Goal: Task Accomplishment & Management: Manage account settings

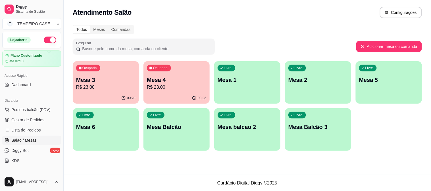
scroll to position [59, 0]
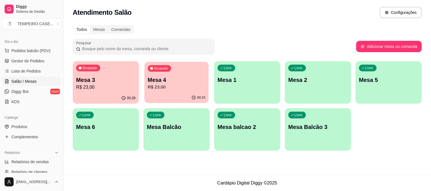
click at [158, 81] on p "Mesa 4" at bounding box center [177, 80] width 58 height 8
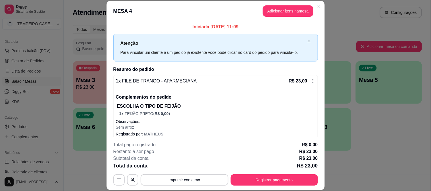
click at [277, 6] on button "Adicionar itens na mesa" at bounding box center [288, 10] width 51 height 11
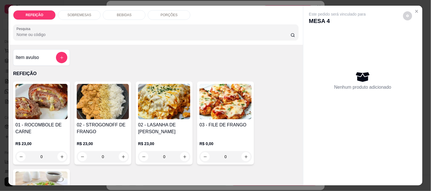
click at [116, 16] on div "BEBIDAS" at bounding box center [124, 15] width 43 height 10
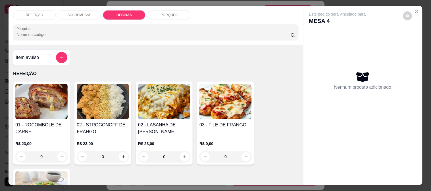
scroll to position [15, 0]
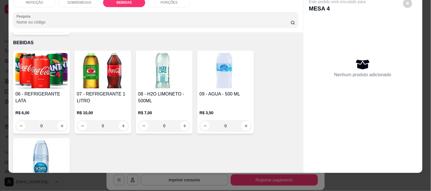
click at [55, 91] on h4 "06 - REFRIGERANTE LATA" at bounding box center [41, 98] width 52 height 14
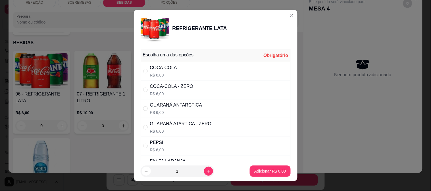
click at [168, 72] on p "R$ 6,00" at bounding box center [163, 75] width 27 height 6
radio input "true"
click at [267, 168] on button "Adicionar R$ 6,00" at bounding box center [269, 171] width 39 height 11
type input "1"
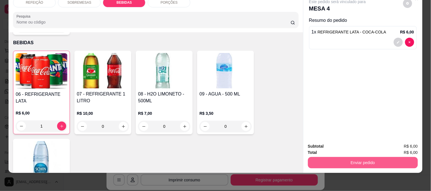
click at [333, 157] on button "Enviar pedido" at bounding box center [363, 162] width 110 height 11
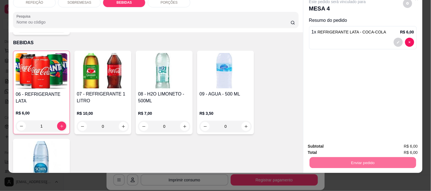
click at [398, 141] on button "Enviar pedido" at bounding box center [402, 144] width 31 height 11
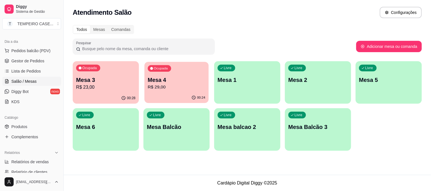
click at [177, 80] on p "Mesa 4" at bounding box center [177, 80] width 58 height 8
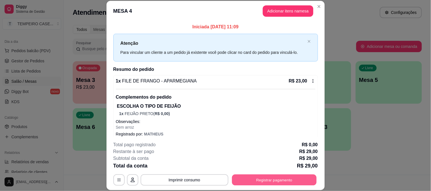
click at [256, 182] on button "Registrar pagamento" at bounding box center [274, 180] width 85 height 11
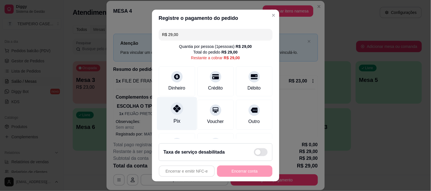
click at [179, 116] on div "Pix" at bounding box center [177, 113] width 40 height 33
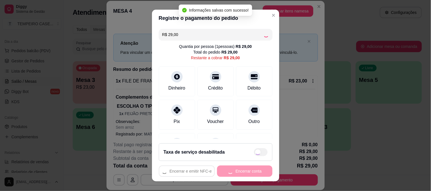
type input "R$ 0,00"
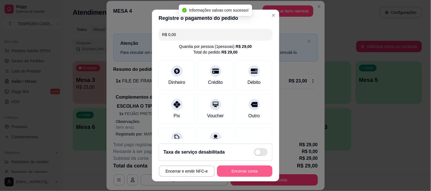
click at [242, 174] on button "Encerrar conta" at bounding box center [244, 171] width 55 height 11
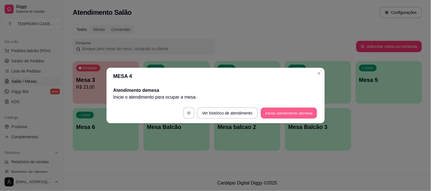
click at [280, 113] on button "Iniciar atendimento de mesa" at bounding box center [289, 113] width 56 height 11
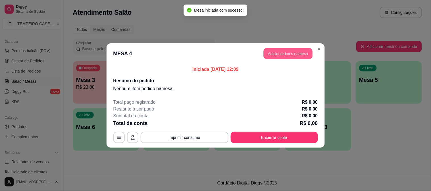
click at [282, 50] on button "Adicionar itens na mesa" at bounding box center [287, 53] width 49 height 11
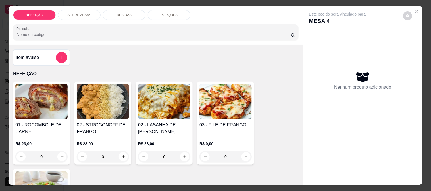
click at [166, 114] on img at bounding box center [164, 101] width 52 height 35
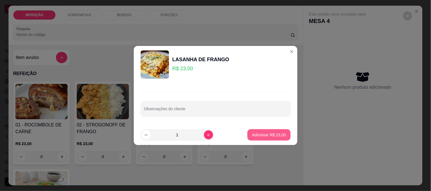
click at [273, 135] on p "Adicionar R$ 23,00" at bounding box center [269, 135] width 34 height 6
type input "1"
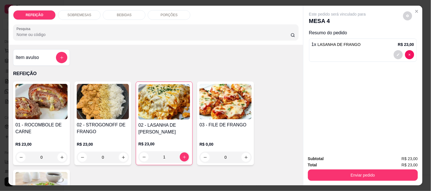
click at [397, 53] on icon "decrease-product-quantity" at bounding box center [397, 54] width 3 height 3
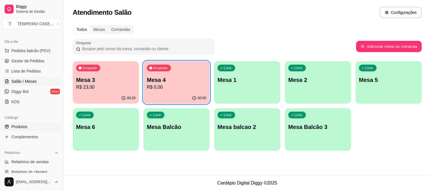
click at [23, 126] on span "Produtos" at bounding box center [19, 127] width 16 height 6
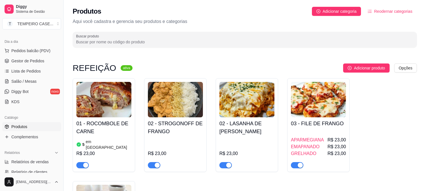
click at [262, 137] on div "02 - LASANHA DE FRANGO R$ 23,00" at bounding box center [246, 143] width 55 height 51
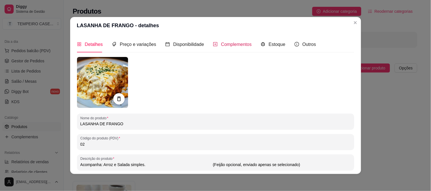
click at [231, 43] on span "Complementos" at bounding box center [236, 44] width 31 height 5
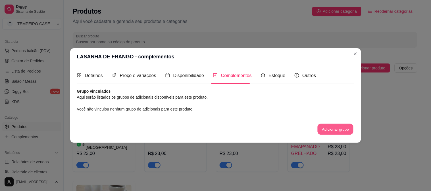
click at [328, 125] on button "Adicionar grupo" at bounding box center [335, 129] width 36 height 11
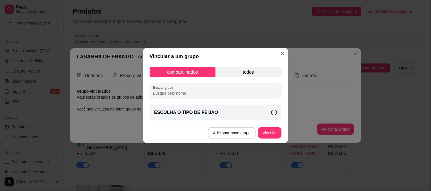
click at [230, 74] on p "todos" at bounding box center [249, 72] width 66 height 10
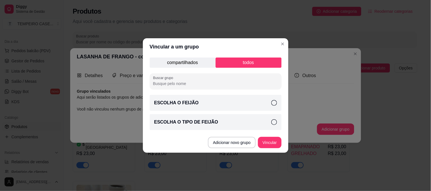
click at [196, 105] on div "ESCOLHA O FEIJÃO" at bounding box center [216, 103] width 132 height 16
click at [259, 146] on button "Vincular" at bounding box center [269, 142] width 23 height 11
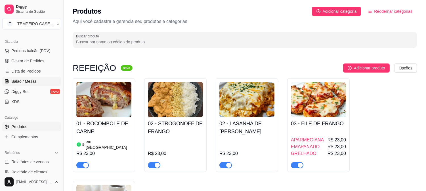
click at [24, 80] on span "Salão / Mesas" at bounding box center [23, 82] width 25 height 6
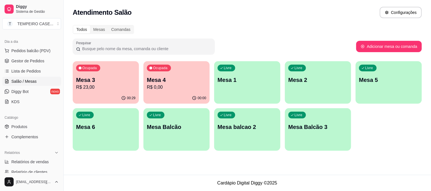
click at [179, 86] on p "R$ 0,00" at bounding box center [176, 87] width 59 height 7
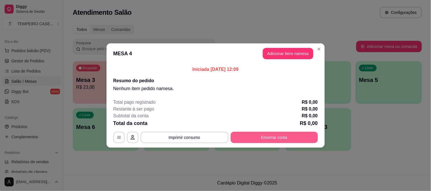
click at [277, 141] on button "Encerrar conta" at bounding box center [274, 137] width 87 height 11
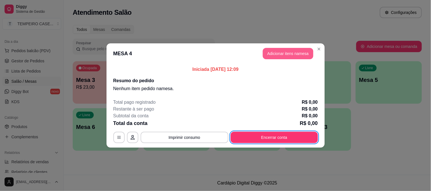
click at [298, 57] on button "Adicionar itens na mesa" at bounding box center [288, 53] width 51 height 11
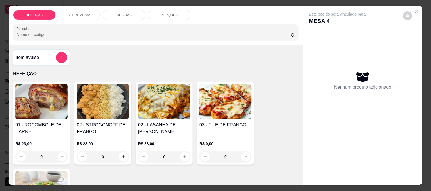
click at [154, 103] on img at bounding box center [164, 101] width 52 height 35
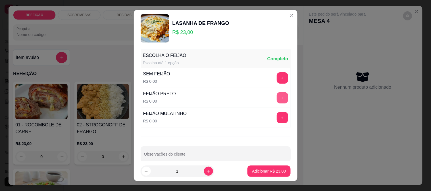
click at [277, 101] on button "+" at bounding box center [282, 97] width 11 height 11
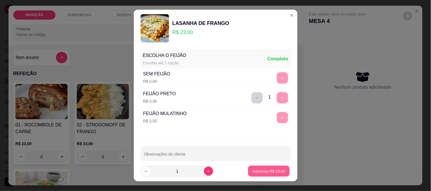
click at [267, 172] on p "Adicionar R$ 23,00" at bounding box center [268, 171] width 33 height 5
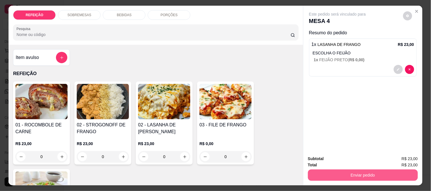
click at [357, 173] on button "Enviar pedido" at bounding box center [363, 175] width 110 height 11
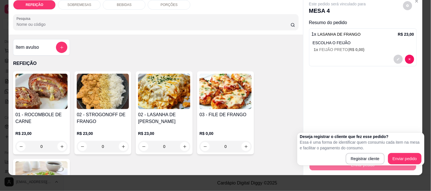
scroll to position [15, 0]
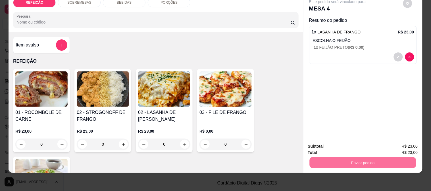
click at [395, 114] on div "Este pedido será vinculado para MESA 4 Resumo do pedido 1 x LASANHA DE FRANGO R…" at bounding box center [362, 66] width 119 height 146
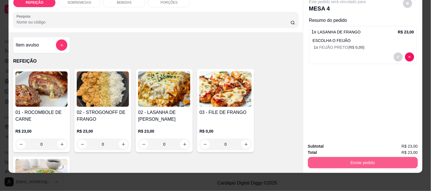
click at [347, 160] on button "Enviar pedido" at bounding box center [363, 162] width 110 height 11
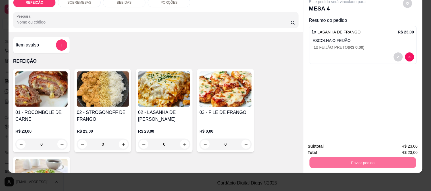
click at [404, 146] on button "Enviar pedido" at bounding box center [402, 144] width 31 height 11
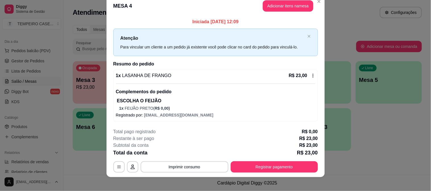
scroll to position [13, 0]
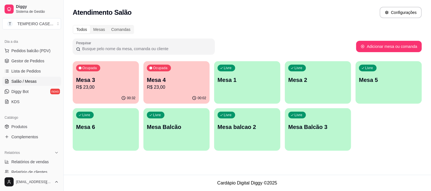
click at [179, 87] on p "R$ 23,00" at bounding box center [176, 87] width 59 height 7
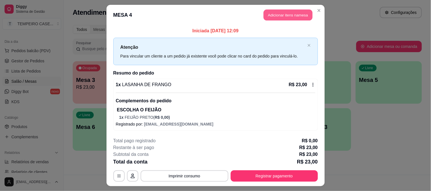
click at [276, 18] on button "Adicionar itens na mesa" at bounding box center [287, 15] width 49 height 11
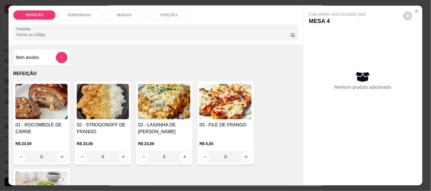
click at [116, 15] on div "BEBIDAS" at bounding box center [124, 15] width 43 height 10
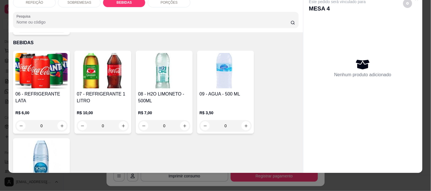
click at [398, 7] on div "Este pedido será vinculado para MESA 4" at bounding box center [360, 6] width 103 height 14
click at [406, 2] on icon "decrease-product-quantity" at bounding box center [407, 3] width 3 height 3
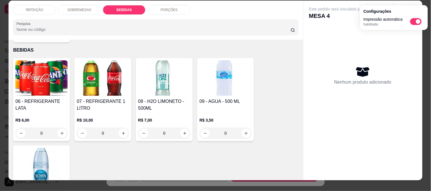
scroll to position [0, 0]
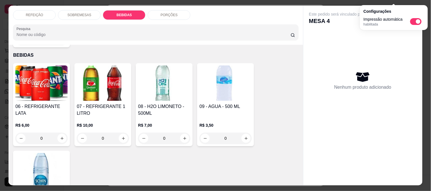
click at [345, 39] on div "Nenhum produto adicionado" at bounding box center [363, 80] width 108 height 111
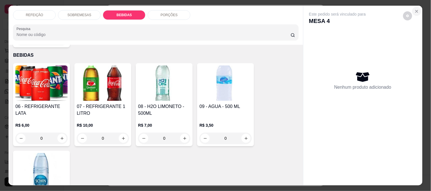
click at [414, 9] on icon "Close" at bounding box center [416, 11] width 5 height 5
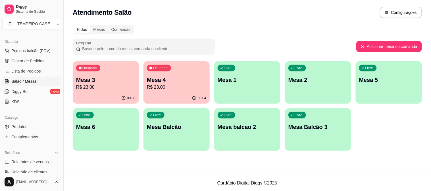
click at [110, 83] on div "Mesa 3 R$ 23,00" at bounding box center [105, 83] width 59 height 15
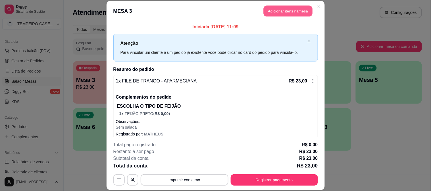
click at [286, 13] on button "Adicionar itens na mesa" at bounding box center [287, 11] width 49 height 11
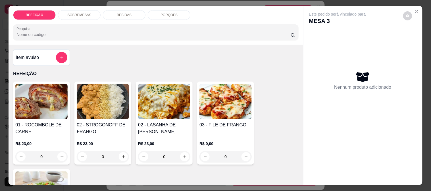
click at [124, 16] on div "BEBIDAS" at bounding box center [124, 15] width 43 height 10
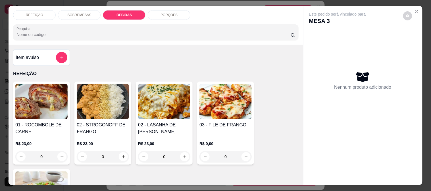
scroll to position [15, 0]
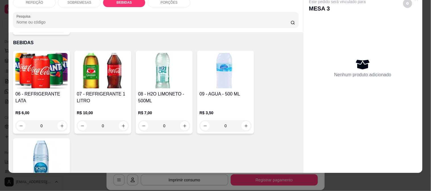
click at [30, 91] on h4 "06 - REFRIGERANTE LATA" at bounding box center [41, 98] width 52 height 14
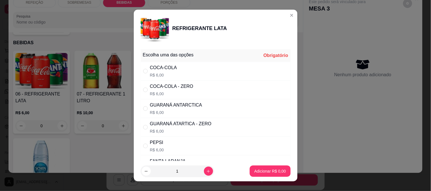
click at [176, 69] on div "COCA-COLA R$ 6,00" at bounding box center [216, 71] width 150 height 19
radio input "true"
click at [256, 172] on p "Adicionar R$ 6,00" at bounding box center [270, 172] width 32 height 6
type input "1"
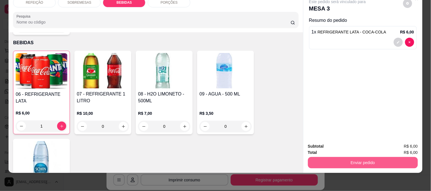
click at [360, 160] on button "Enviar pedido" at bounding box center [363, 162] width 110 height 11
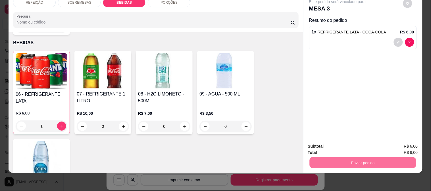
click at [407, 141] on button "Enviar pedido" at bounding box center [403, 144] width 32 height 11
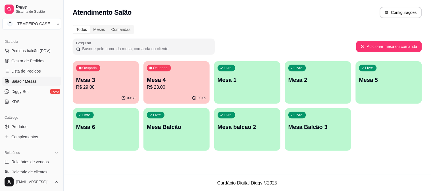
click at [143, 83] on div "Ocupada Mesa 3 R$ 29,00 00:38 Ocupada Mesa 4 R$ 23,00 00:09 Livre Mesa 1 Livre …" at bounding box center [247, 106] width 349 height 90
click at [156, 83] on p "Mesa 4" at bounding box center [177, 80] width 58 height 8
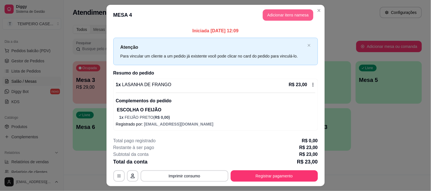
click at [279, 12] on button "Adicionar itens na mesa" at bounding box center [288, 14] width 51 height 11
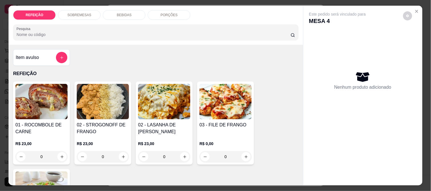
click at [111, 10] on div "BEBIDAS" at bounding box center [124, 15] width 43 height 10
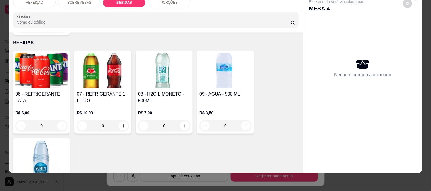
click at [41, 91] on div "06 - REFRIGERANTE LATA" at bounding box center [41, 98] width 52 height 14
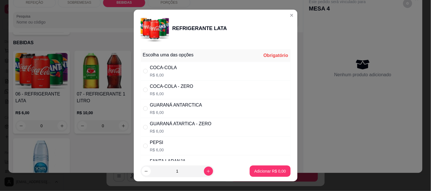
click at [177, 88] on div "COCA-COLA - ZERO" at bounding box center [171, 86] width 43 height 7
radio input "true"
click at [171, 68] on div "COCA-COLA" at bounding box center [163, 67] width 27 height 7
radio input "true"
radio input "false"
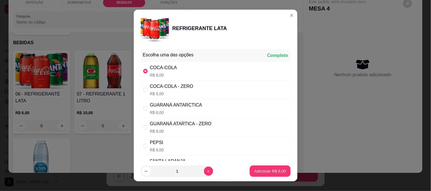
click at [254, 169] on p "Adicionar R$ 6,00" at bounding box center [270, 172] width 32 height 6
type input "1"
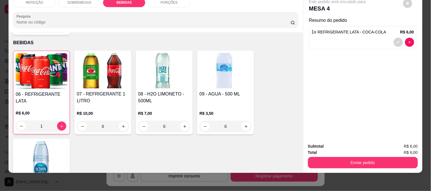
click at [362, 157] on button "Enviar pedido" at bounding box center [363, 162] width 110 height 11
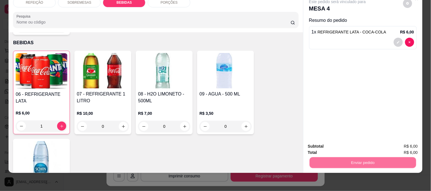
click at [396, 141] on button "Enviar pedido" at bounding box center [403, 144] width 32 height 11
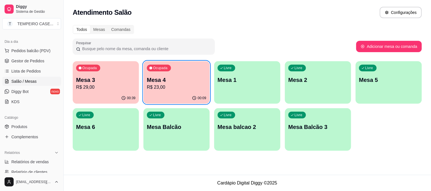
click at [84, 84] on p "R$ 29,00" at bounding box center [105, 87] width 59 height 7
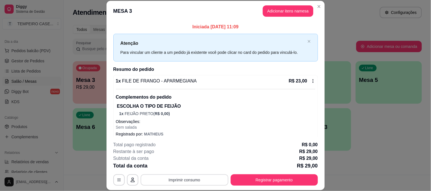
click at [174, 181] on button "Imprimir consumo" at bounding box center [185, 180] width 88 height 11
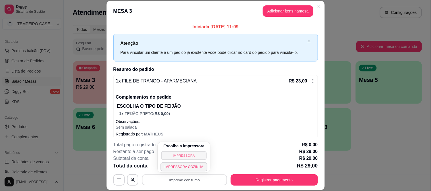
click at [187, 157] on button "IMPRESSORA" at bounding box center [183, 155] width 45 height 9
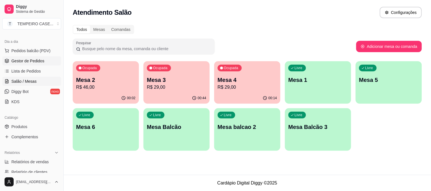
click at [34, 60] on span "Gestor de Pedidos" at bounding box center [27, 61] width 33 height 6
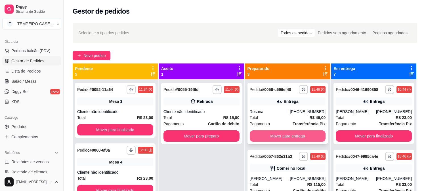
click at [282, 132] on button "Mover para entrega" at bounding box center [288, 136] width 76 height 11
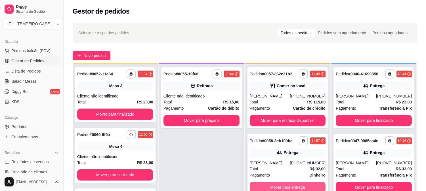
click at [269, 186] on button "Mover para entrega" at bounding box center [288, 187] width 76 height 11
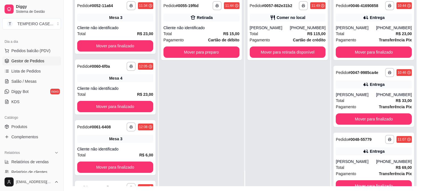
scroll to position [87, 0]
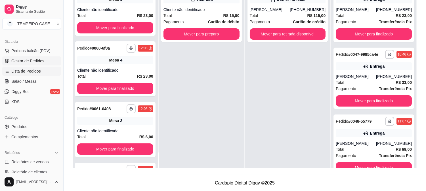
click at [35, 74] on link "Lista de Pedidos" at bounding box center [31, 71] width 59 height 9
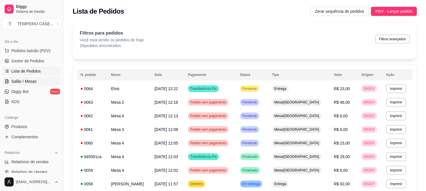
click at [33, 81] on span "Salão / Mesas" at bounding box center [23, 82] width 25 height 6
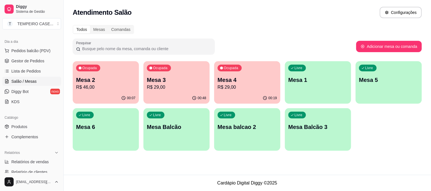
click at [111, 127] on p "Mesa 6" at bounding box center [105, 127] width 59 height 8
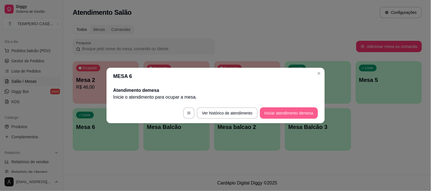
click at [281, 114] on button "Iniciar atendimento de mesa" at bounding box center [289, 113] width 58 height 11
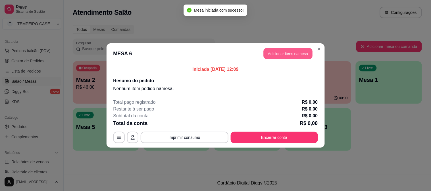
click at [275, 54] on button "Adicionar itens na mesa" at bounding box center [287, 53] width 49 height 11
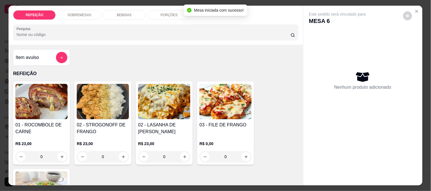
click at [95, 104] on img at bounding box center [103, 101] width 52 height 35
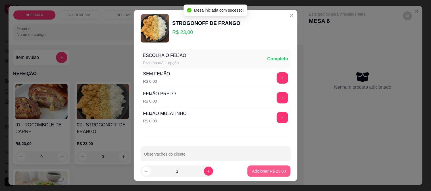
click at [259, 169] on p "Adicionar R$ 23,00" at bounding box center [269, 172] width 34 height 6
type input "1"
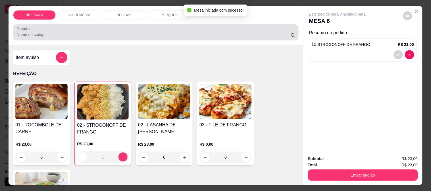
click at [114, 16] on div "BEBIDAS" at bounding box center [124, 15] width 43 height 10
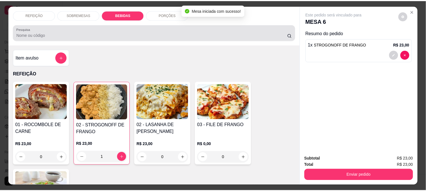
scroll to position [15, 0]
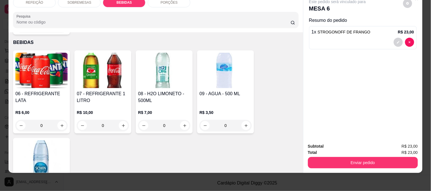
click at [33, 91] on h4 "06 - REFRIGERANTE LATA" at bounding box center [41, 98] width 52 height 14
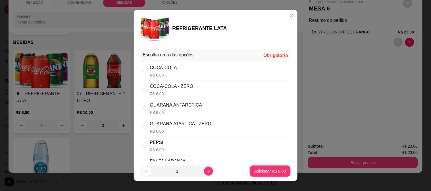
click at [175, 104] on div "GUARANÁ ANTARCTICA" at bounding box center [176, 105] width 52 height 7
click at [170, 122] on div "GUARANÁ ATARTICA - ZERO" at bounding box center [181, 124] width 62 height 7
radio input "false"
radio input "true"
click at [263, 172] on p "Adicionar R$ 6,00" at bounding box center [270, 172] width 32 height 6
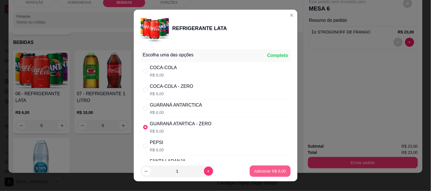
type input "1"
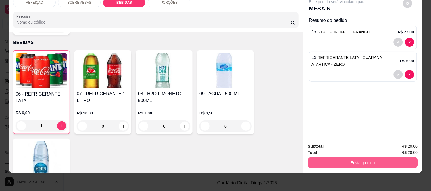
click at [352, 157] on button "Enviar pedido" at bounding box center [363, 162] width 110 height 11
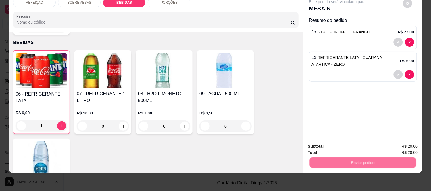
click at [400, 142] on button "Enviar pedido" at bounding box center [403, 144] width 32 height 11
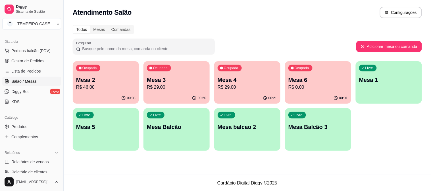
click at [238, 80] on p "Mesa 4" at bounding box center [247, 80] width 59 height 8
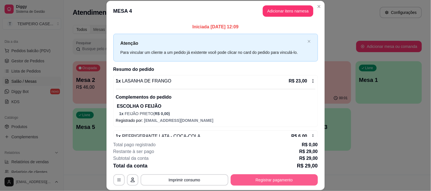
click at [259, 183] on button "Registrar pagamento" at bounding box center [274, 180] width 87 height 11
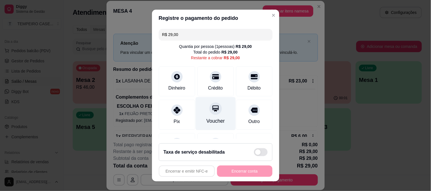
click at [176, 116] on div "Pix" at bounding box center [177, 115] width 36 height 30
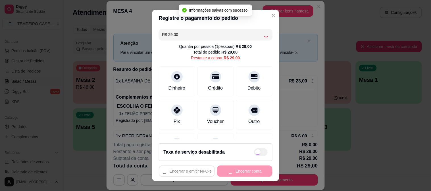
type input "R$ 0,00"
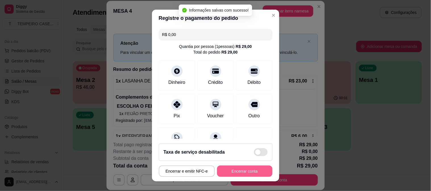
click at [238, 175] on button "Encerrar conta" at bounding box center [244, 171] width 55 height 11
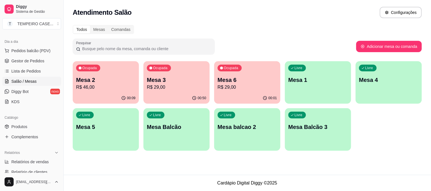
click at [176, 84] on p "R$ 29,00" at bounding box center [176, 87] width 59 height 7
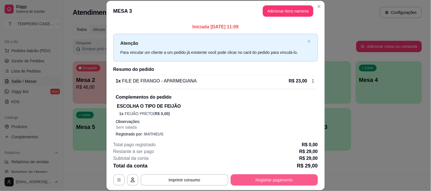
click at [273, 179] on button "Registrar pagamento" at bounding box center [274, 180] width 87 height 11
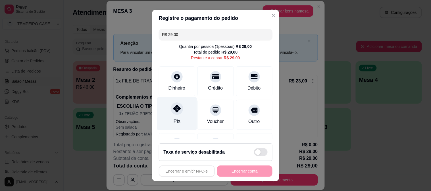
click at [174, 120] on div "Pix" at bounding box center [176, 121] width 7 height 7
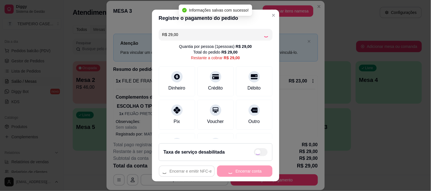
type input "R$ 0,00"
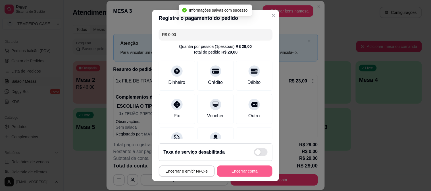
click at [247, 174] on button "Encerrar conta" at bounding box center [244, 171] width 55 height 11
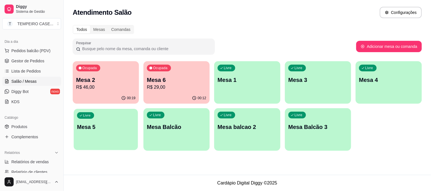
click at [107, 124] on p "Mesa 5" at bounding box center [106, 128] width 58 height 8
click at [32, 64] on link "Gestor de Pedidos" at bounding box center [31, 61] width 59 height 9
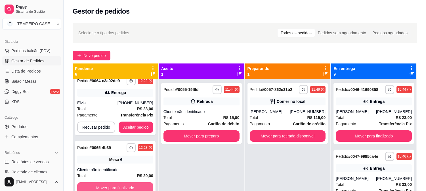
scroll to position [65, 0]
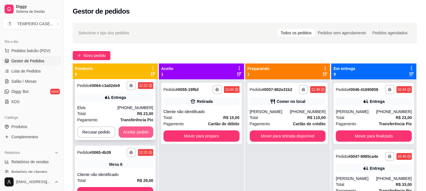
click at [135, 131] on button "Aceitar pedido" at bounding box center [136, 132] width 35 height 11
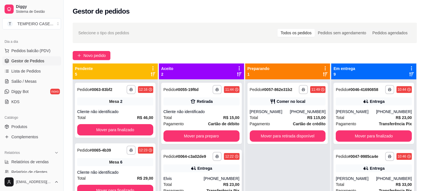
scroll to position [16, 0]
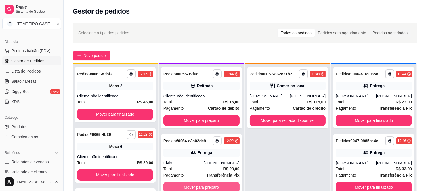
click at [202, 184] on button "Mover para preparo" at bounding box center [202, 187] width 76 height 11
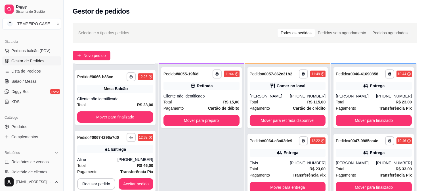
scroll to position [124, 0]
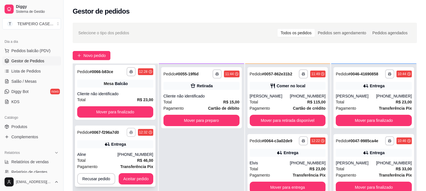
click at [133, 135] on button "button" at bounding box center [131, 132] width 9 height 9
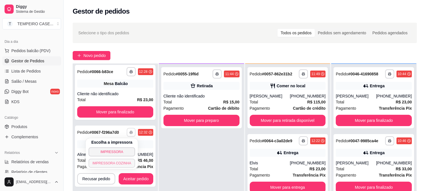
click at [112, 165] on button "IMPRESSORA COZINHA" at bounding box center [112, 163] width 47 height 9
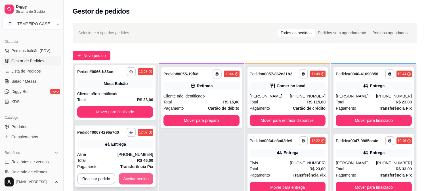
click at [130, 177] on button "Aceitar pedido" at bounding box center [136, 178] width 35 height 11
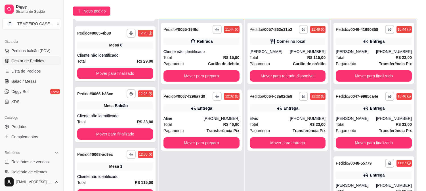
scroll to position [87, 0]
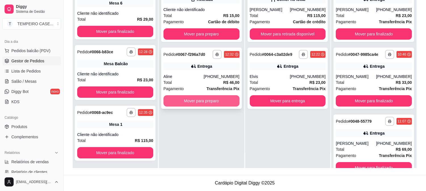
click at [190, 104] on button "Mover para preparo" at bounding box center [202, 100] width 76 height 11
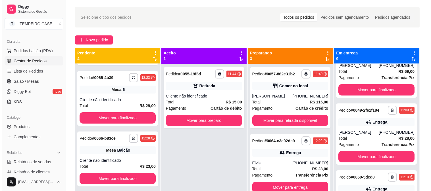
scroll to position [0, 0]
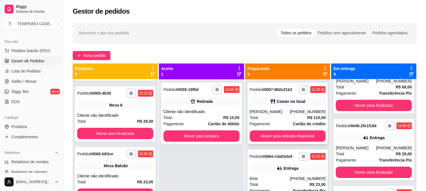
click at [276, 114] on div "[PERSON_NAME]" at bounding box center [270, 112] width 40 height 6
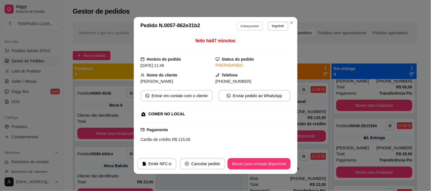
click at [253, 25] on button "Editar pedido" at bounding box center [250, 26] width 26 height 9
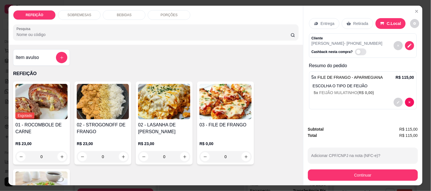
click at [121, 13] on p "BEBIDAS" at bounding box center [124, 15] width 15 height 5
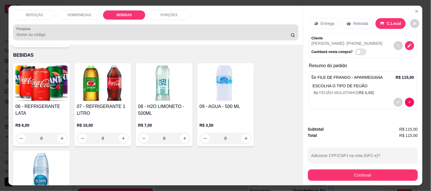
scroll to position [15, 0]
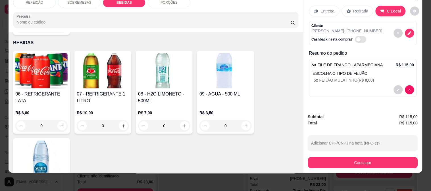
click at [83, 61] on img at bounding box center [103, 70] width 52 height 35
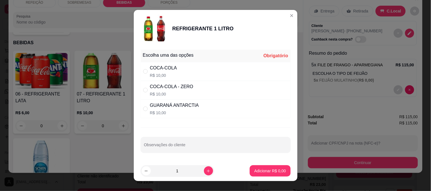
click at [170, 106] on div "GUARANÁ ANTARCTIA" at bounding box center [174, 105] width 49 height 7
radio input "true"
click at [258, 170] on p "Adicionar R$ 10,00" at bounding box center [269, 171] width 34 height 6
type input "1"
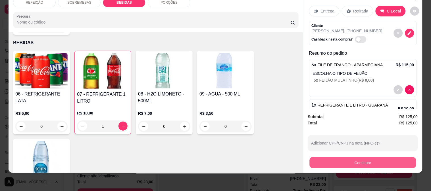
click at [336, 157] on button "Continuar" at bounding box center [362, 162] width 106 height 11
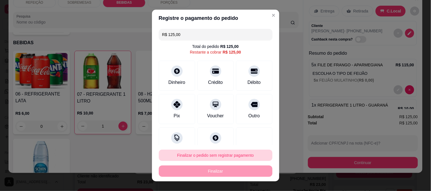
click at [200, 156] on button "Finalizar o pedido sem registrar pagamento" at bounding box center [216, 155] width 114 height 11
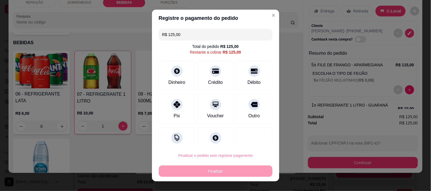
click at [227, 138] on button "Cancelar" at bounding box center [226, 139] width 20 height 9
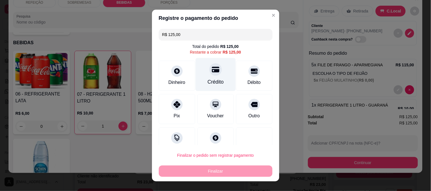
click at [211, 82] on div "Crédito" at bounding box center [215, 81] width 16 height 7
type input "R$ 0,00"
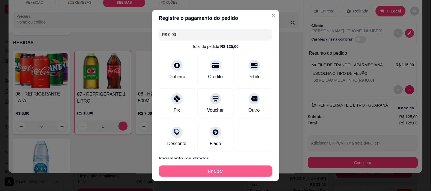
click at [220, 169] on button "Finalizar" at bounding box center [216, 171] width 114 height 11
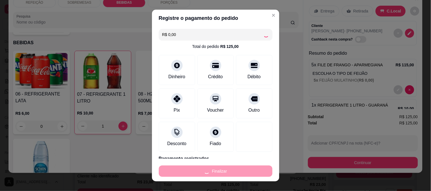
type input "0"
type input "-R$ 125,00"
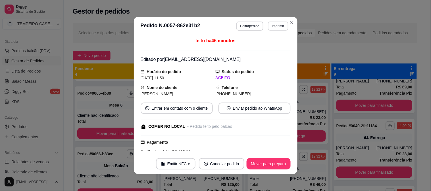
click at [275, 25] on button "Imprimir" at bounding box center [278, 26] width 20 height 9
click at [261, 44] on button "IMPRESSORA" at bounding box center [268, 43] width 37 height 7
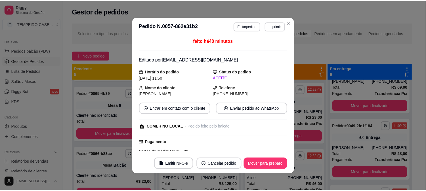
scroll to position [174, 0]
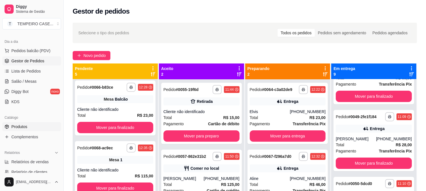
click at [30, 128] on link "Produtos" at bounding box center [31, 126] width 59 height 9
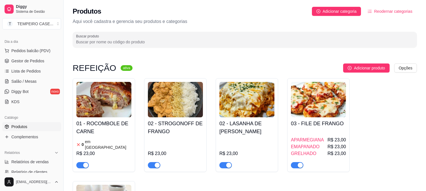
click at [100, 134] on h4 "01 - ROCOMBOLE DE CARNE" at bounding box center [103, 128] width 55 height 16
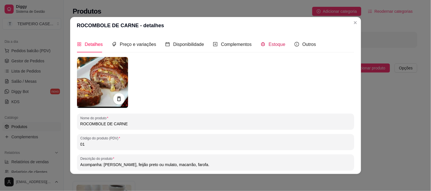
drag, startPoint x: 277, startPoint y: 47, endPoint x: 277, endPoint y: 51, distance: 4.0
click at [277, 47] on span "Estoque" at bounding box center [277, 44] width 17 height 5
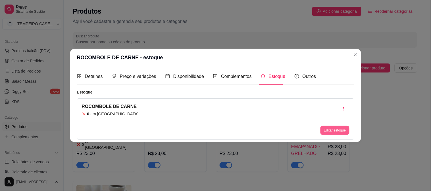
click at [329, 131] on button "Editar estoque" at bounding box center [334, 130] width 29 height 9
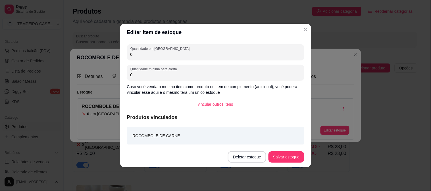
drag, startPoint x: 137, startPoint y: 56, endPoint x: 121, endPoint y: 53, distance: 16.4
click at [121, 53] on div "Quantidade em estoque 0 Quantidade mínima para alerta 0 Caso você venda o mesmo…" at bounding box center [215, 94] width 191 height 106
type input "1"
click at [281, 153] on button "Salvar estoque" at bounding box center [285, 157] width 35 height 11
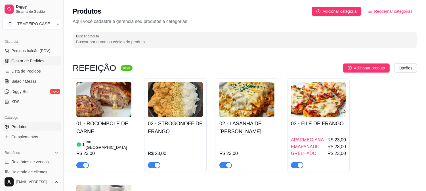
click at [31, 61] on span "Gestor de Pedidos" at bounding box center [27, 61] width 33 height 6
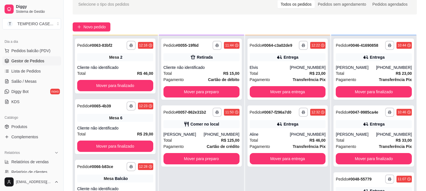
scroll to position [87, 0]
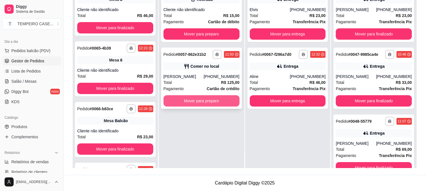
click at [219, 101] on button "Mover para preparo" at bounding box center [202, 100] width 76 height 11
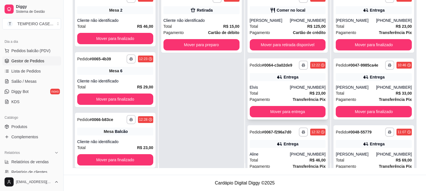
scroll to position [0, 0]
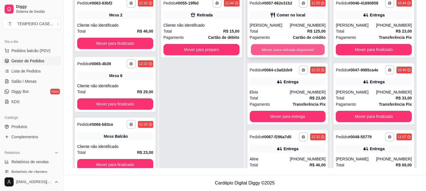
click at [288, 48] on button "Mover para retirada disponível" at bounding box center [288, 49] width 74 height 11
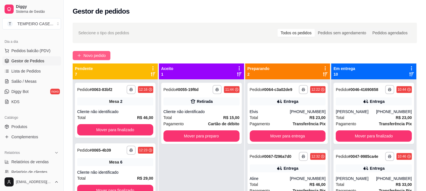
click at [94, 54] on span "Novo pedido" at bounding box center [94, 56] width 22 height 6
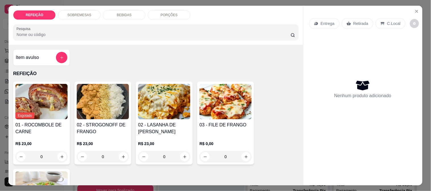
click at [158, 98] on img at bounding box center [164, 101] width 52 height 35
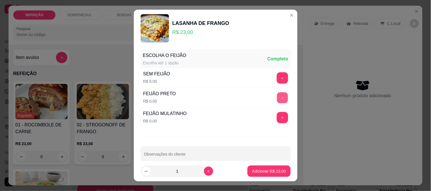
click at [277, 97] on button "+" at bounding box center [282, 97] width 11 height 11
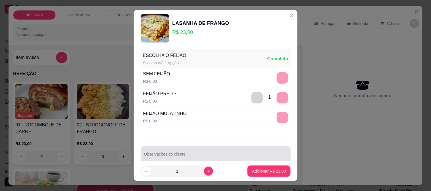
click at [237, 151] on div at bounding box center [215, 154] width 143 height 11
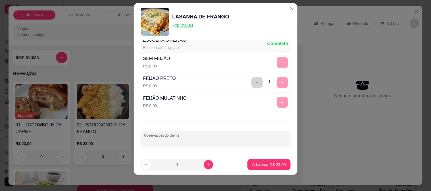
scroll to position [9, 0]
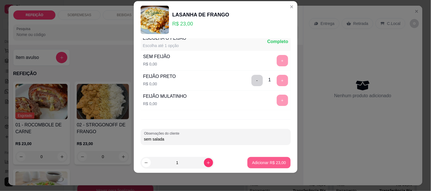
type input "sem salada"
click at [271, 158] on button "Adicionar R$ 23,00" at bounding box center [268, 162] width 43 height 11
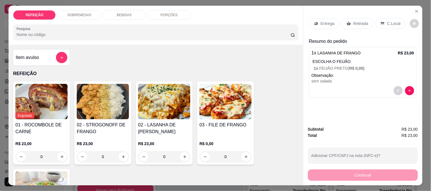
click at [327, 22] on p "Entrega" at bounding box center [328, 24] width 14 height 6
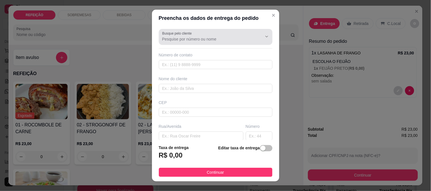
click at [188, 41] on div at bounding box center [215, 36] width 107 height 11
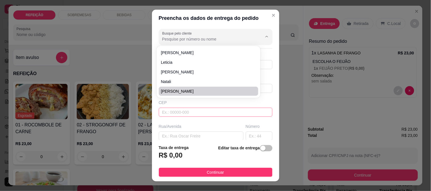
click at [184, 110] on input "text" at bounding box center [216, 112] width 114 height 9
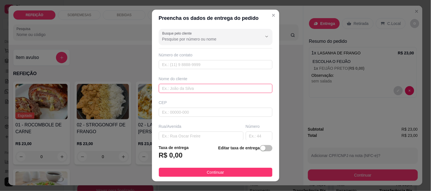
click at [184, 90] on input "text" at bounding box center [216, 88] width 114 height 9
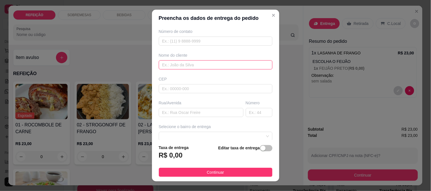
scroll to position [63, 0]
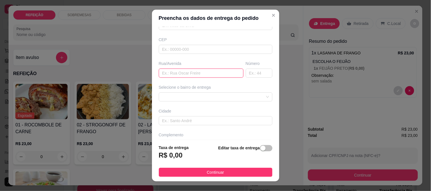
click at [179, 72] on input "text" at bounding box center [201, 73] width 85 height 9
click at [165, 93] on span at bounding box center [215, 97] width 107 height 9
type input "pousada raio de lua"
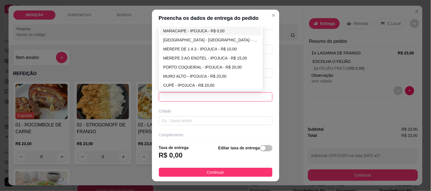
click at [182, 29] on div "MARACAIPE - IPOJUCA - R$ 0,00" at bounding box center [210, 31] width 95 height 6
type input "IPOJUCA"
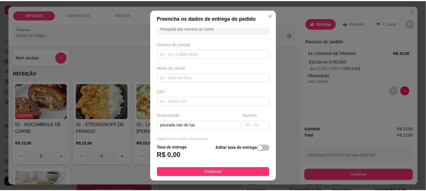
scroll to position [0, 0]
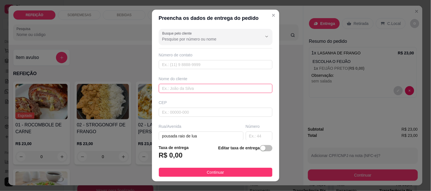
click at [191, 86] on input "text" at bounding box center [216, 88] width 114 height 9
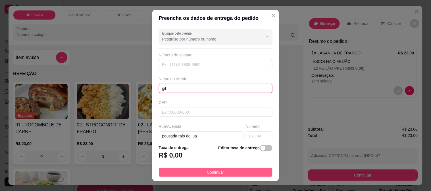
type input "gil"
click at [218, 175] on span "Continuar" at bounding box center [215, 173] width 17 height 6
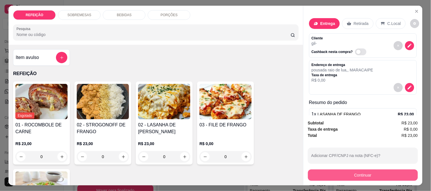
click at [354, 171] on button "Continuar" at bounding box center [363, 175] width 110 height 11
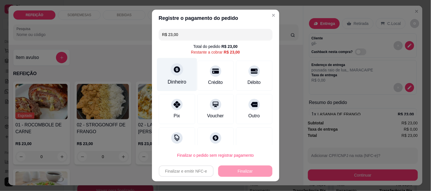
click at [175, 83] on div "Dinheiro" at bounding box center [177, 81] width 19 height 7
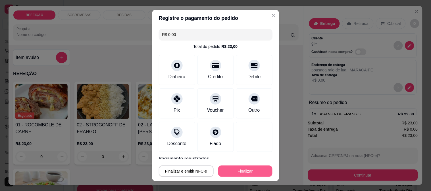
click at [244, 171] on button "Finalizar" at bounding box center [245, 171] width 54 height 11
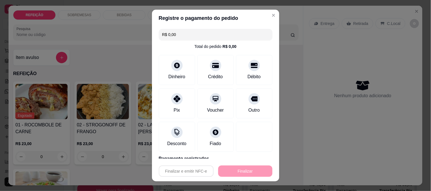
type input "-R$ 23,00"
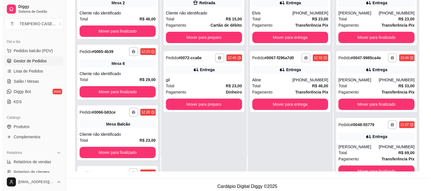
scroll to position [87, 0]
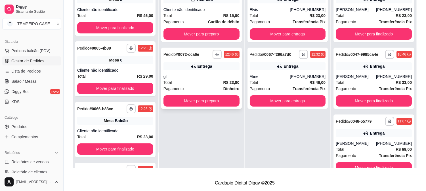
click at [190, 68] on div "Entrega" at bounding box center [202, 66] width 76 height 8
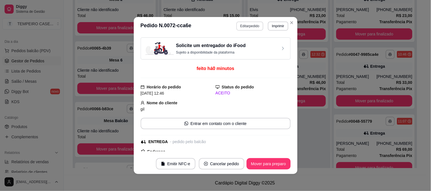
click at [251, 24] on button "Editar pedido" at bounding box center [249, 26] width 27 height 9
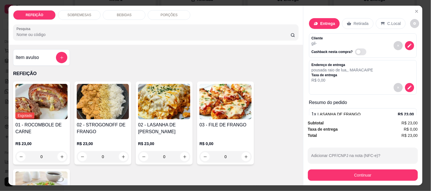
click at [121, 13] on p "BEBIDAS" at bounding box center [124, 15] width 15 height 5
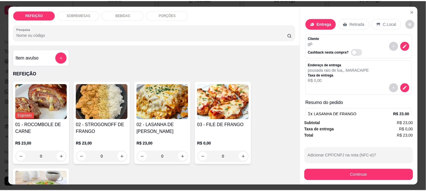
scroll to position [15, 0]
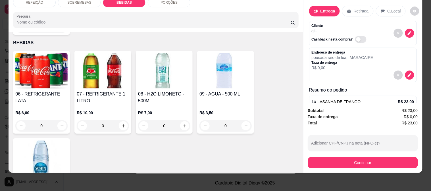
click at [93, 91] on h4 "07 - REFRIGERANTE 1 LITRO" at bounding box center [103, 98] width 52 height 14
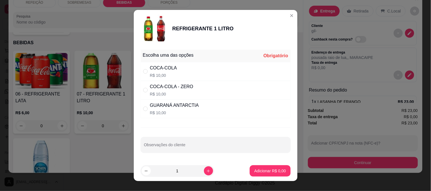
drag, startPoint x: 181, startPoint y: 103, endPoint x: 208, endPoint y: 123, distance: 33.3
click at [181, 104] on div "GUARANÁ ANTARCTIA" at bounding box center [174, 105] width 49 height 7
radio input "true"
click at [255, 173] on p "Adicionar R$ 10,00" at bounding box center [269, 171] width 34 height 6
type input "1"
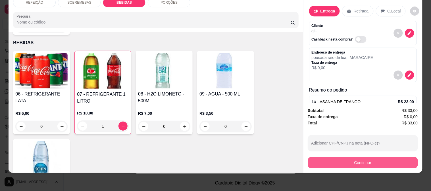
click at [350, 151] on div "Subtotal R$ 33,00 Taxa de entrega R$ 0,00 Total R$ 33,00 Adicionar CPF/CNPJ na …" at bounding box center [363, 138] width 110 height 61
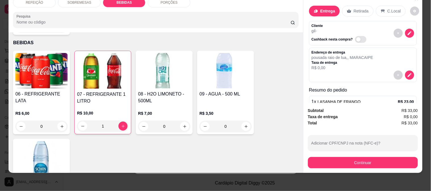
click at [350, 157] on button "Continuar" at bounding box center [363, 162] width 110 height 11
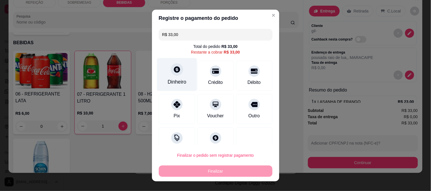
click at [181, 74] on div "Dinheiro" at bounding box center [177, 74] width 40 height 33
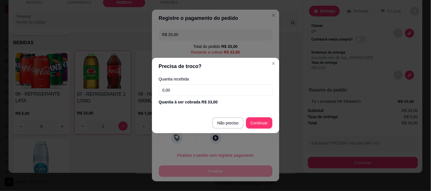
type input "R$ 0,00"
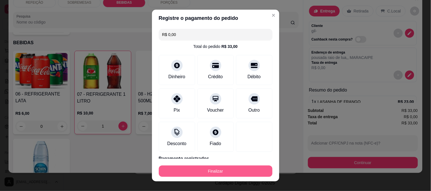
click at [226, 172] on button "Finalizar" at bounding box center [216, 171] width 114 height 11
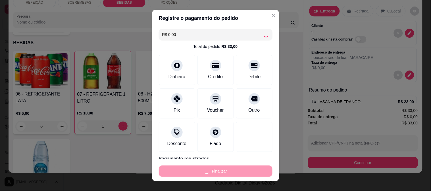
type input "0"
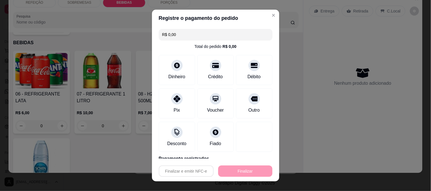
type input "-R$ 33,00"
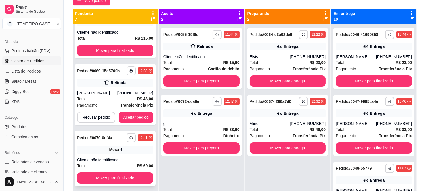
scroll to position [245, 0]
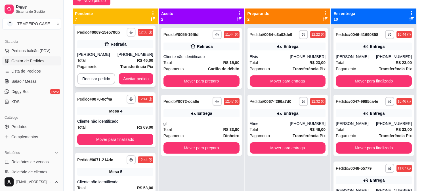
click at [131, 28] on button "button" at bounding box center [131, 32] width 9 height 9
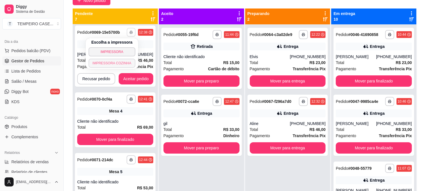
click at [122, 64] on button "IMPRESSORA COZINHA" at bounding box center [112, 63] width 47 height 9
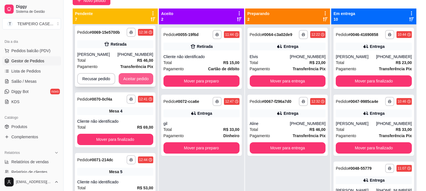
click at [138, 81] on button "Aceitar pedido" at bounding box center [136, 78] width 35 height 11
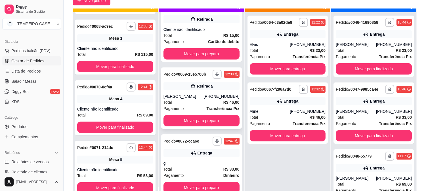
scroll to position [16, 0]
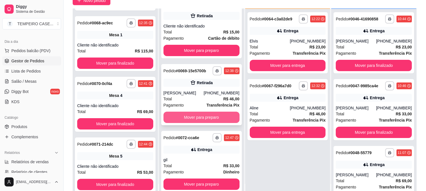
click at [198, 115] on button "Mover para preparo" at bounding box center [202, 117] width 76 height 11
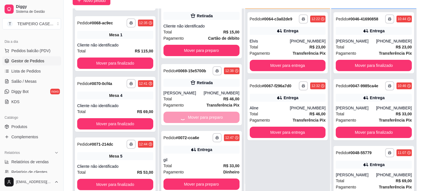
scroll to position [0, 0]
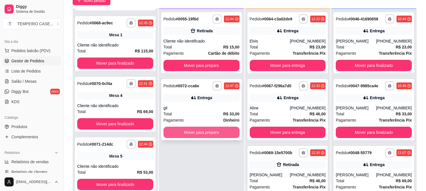
click at [193, 131] on button "Mover para preparo" at bounding box center [202, 132] width 76 height 11
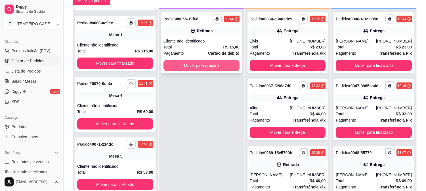
click at [198, 66] on button "Mover para preparo" at bounding box center [202, 65] width 76 height 11
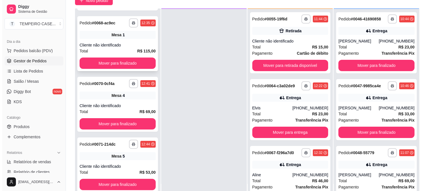
scroll to position [52, 0]
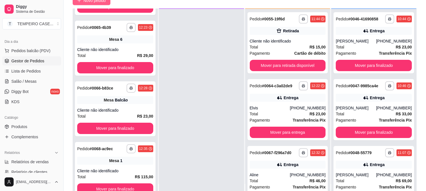
click at [94, 3] on span "Novo pedido" at bounding box center [94, 0] width 22 height 6
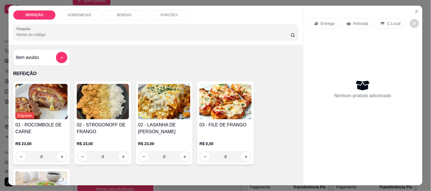
click at [100, 101] on img at bounding box center [103, 101] width 52 height 35
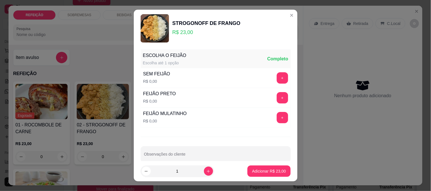
scroll to position [9, 0]
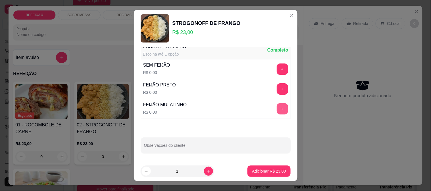
click at [277, 106] on button "+" at bounding box center [282, 108] width 11 height 11
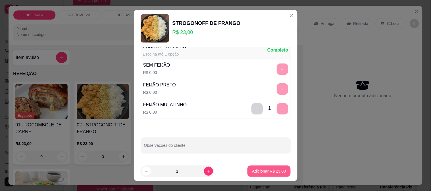
click at [260, 173] on p "Adicionar R$ 23,00" at bounding box center [269, 172] width 34 height 6
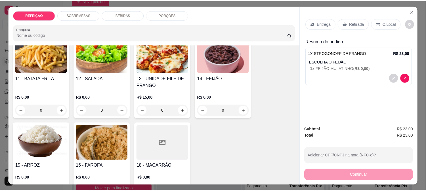
scroll to position [517, 0]
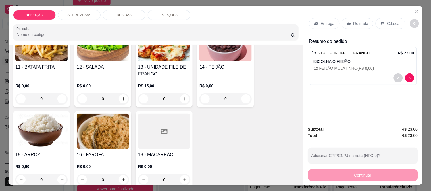
click at [171, 126] on div at bounding box center [164, 131] width 52 height 35
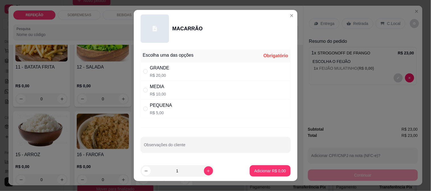
click at [189, 110] on div "PEQUENA R$ 5,00" at bounding box center [216, 109] width 150 height 19
radio input "true"
click at [274, 169] on p "Adicionar R$ 5,00" at bounding box center [270, 171] width 32 height 6
type input "1"
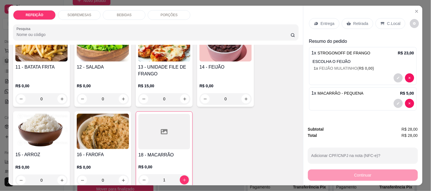
click at [351, 18] on div "Retirada" at bounding box center [358, 23] width 32 height 11
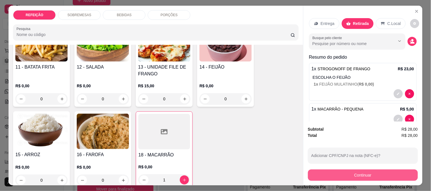
click at [347, 170] on button "Continuar" at bounding box center [363, 175] width 110 height 11
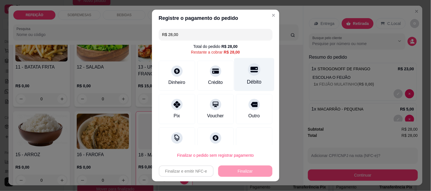
click at [234, 81] on div "Débito" at bounding box center [254, 74] width 40 height 33
type input "R$ 0,00"
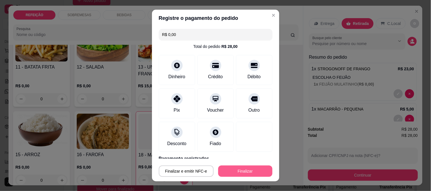
click at [239, 171] on button "Finalizar" at bounding box center [245, 171] width 54 height 11
type input "0"
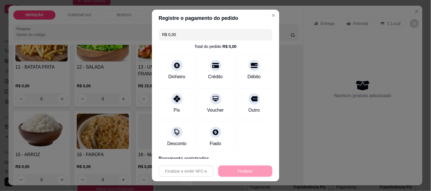
type input "-R$ 28,00"
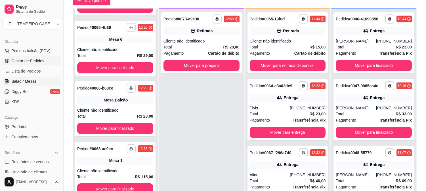
click at [24, 81] on span "Salão / Mesas" at bounding box center [23, 82] width 25 height 6
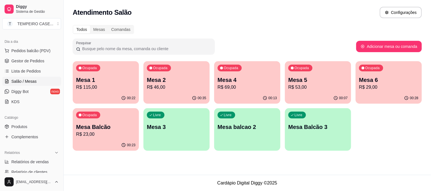
click at [245, 81] on p "Mesa 4" at bounding box center [247, 80] width 59 height 8
click at [374, 78] on p "Mesa 6" at bounding box center [388, 80] width 59 height 8
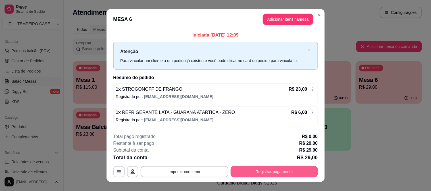
click at [260, 172] on button "Registrar pagamento" at bounding box center [274, 171] width 87 height 11
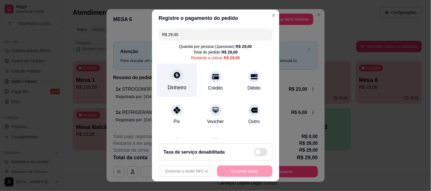
click at [176, 83] on div "Dinheiro" at bounding box center [177, 80] width 40 height 33
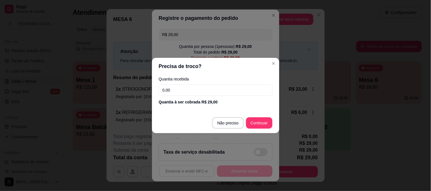
drag, startPoint x: 199, startPoint y: 91, endPoint x: 109, endPoint y: 86, distance: 90.4
click at [109, 86] on div "Precisa de troco? Quantia recebida 0,00 Quantia à ser cobrada R$ 29,00 Não prec…" at bounding box center [215, 95] width 431 height 191
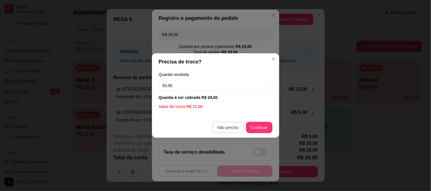
type input "50,00"
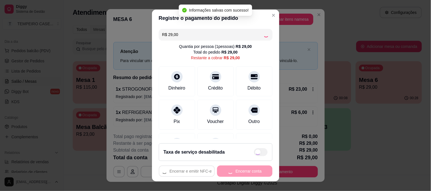
type input "R$ 0,00"
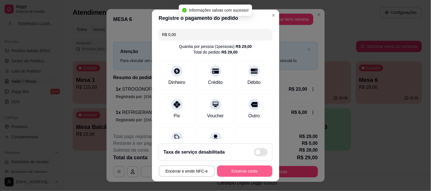
click at [237, 170] on button "Encerrar conta" at bounding box center [244, 171] width 55 height 11
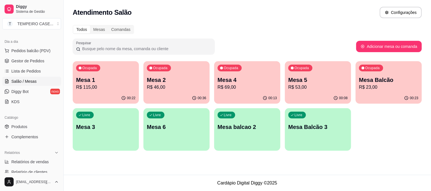
click at [187, 89] on p "R$ 46,00" at bounding box center [176, 87] width 59 height 7
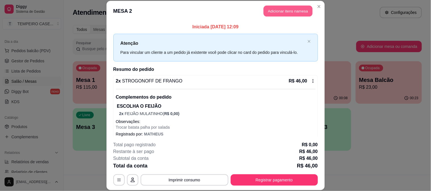
click at [283, 13] on button "Adicionar itens na mesa" at bounding box center [287, 11] width 49 height 11
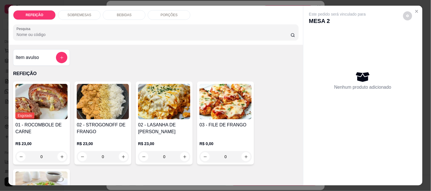
click at [118, 13] on p "BEBIDAS" at bounding box center [124, 15] width 15 height 5
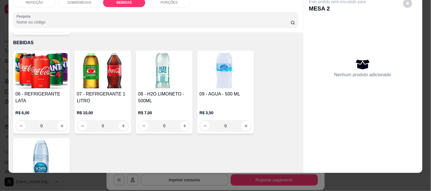
click at [228, 91] on h4 "09 - AGUA - 500 ML" at bounding box center [225, 94] width 52 height 7
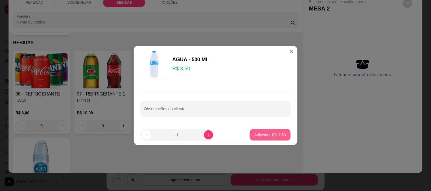
click at [275, 137] on p "Adicionar R$ 3,50" at bounding box center [270, 135] width 32 height 6
type input "1"
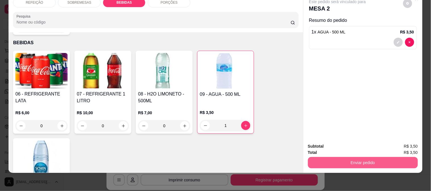
click at [332, 157] on button "Enviar pedido" at bounding box center [363, 162] width 110 height 11
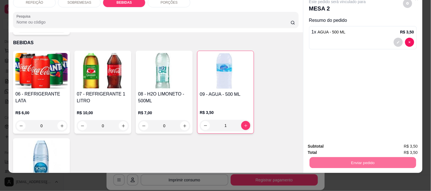
click at [398, 145] on button "Enviar pedido" at bounding box center [403, 144] width 32 height 11
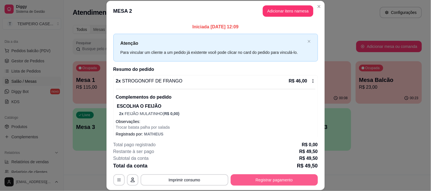
click at [259, 175] on button "Registrar pagamento" at bounding box center [274, 180] width 87 height 11
click at [177, 112] on div at bounding box center [177, 109] width 12 height 12
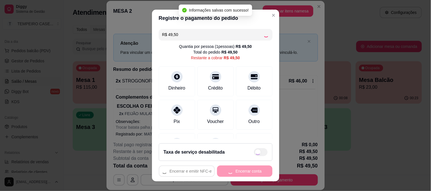
type input "R$ 0,00"
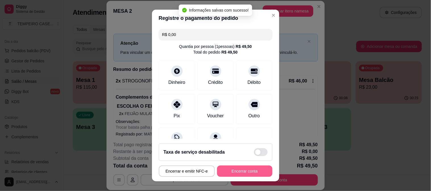
click at [250, 173] on button "Encerrar conta" at bounding box center [244, 171] width 55 height 11
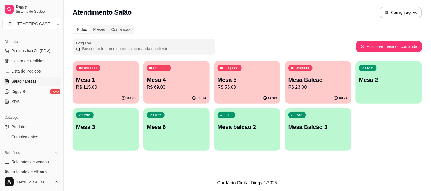
click at [122, 91] on div "Ocupada Mesa 1 R$ 115,00" at bounding box center [106, 77] width 66 height 32
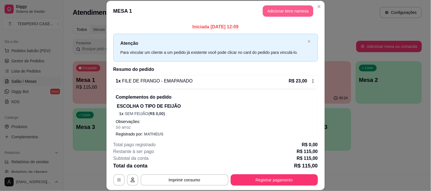
click at [287, 12] on button "Adicionar itens na mesa" at bounding box center [288, 10] width 51 height 11
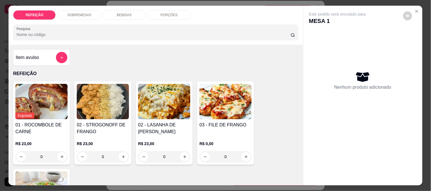
click at [127, 18] on div "REFEIÇÃO SOBREMESAS BEBIDAS PORÇÕES Pesquisa" at bounding box center [156, 25] width 294 height 39
click at [126, 14] on p "BEBIDAS" at bounding box center [124, 15] width 15 height 5
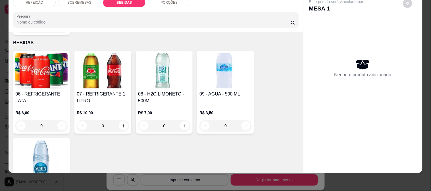
click at [82, 55] on img at bounding box center [103, 70] width 52 height 35
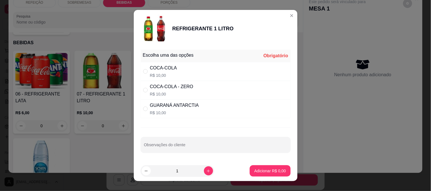
drag, startPoint x: 169, startPoint y: 89, endPoint x: 173, endPoint y: 88, distance: 3.4
click at [170, 88] on div "COCA-COLA - ZERO" at bounding box center [171, 86] width 43 height 7
radio input "true"
click at [255, 166] on button "Adicionar R$ 10,00" at bounding box center [268, 171] width 43 height 11
type input "1"
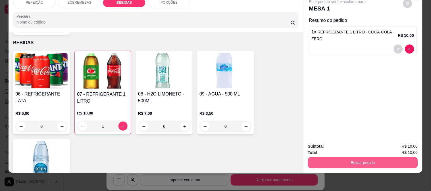
click at [348, 158] on button "Enviar pedido" at bounding box center [363, 162] width 110 height 11
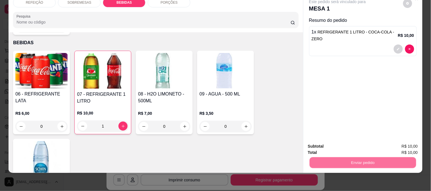
click at [403, 144] on button "Enviar pedido" at bounding box center [403, 144] width 32 height 11
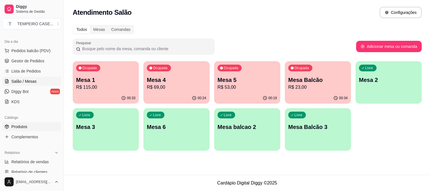
click at [25, 125] on span "Produtos" at bounding box center [19, 127] width 16 height 6
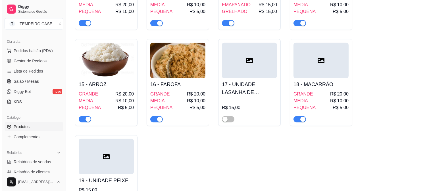
scroll to position [725, 0]
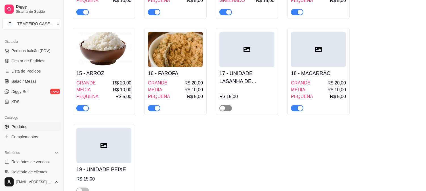
click at [228, 105] on span "button" at bounding box center [225, 108] width 12 height 6
click at [251, 72] on h4 "17 - UNIDADE LASANHA DE CAMARRÃO" at bounding box center [246, 78] width 55 height 16
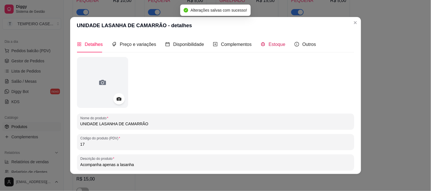
click at [271, 47] on span "Estoque" at bounding box center [277, 44] width 17 height 5
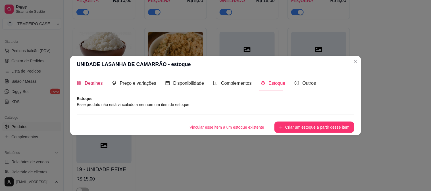
click at [91, 81] on span "Detalhes" at bounding box center [94, 83] width 18 height 5
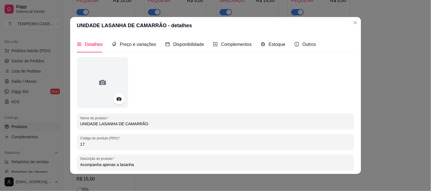
drag, startPoint x: 146, startPoint y: 123, endPoint x: 114, endPoint y: 119, distance: 32.3
click at [114, 119] on div "UNIDADE LASANHA DE CAMARRÃO" at bounding box center [215, 121] width 270 height 11
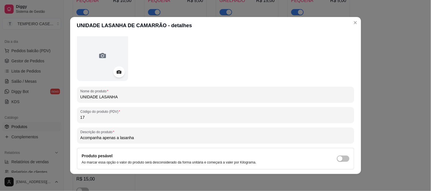
scroll to position [71, 0]
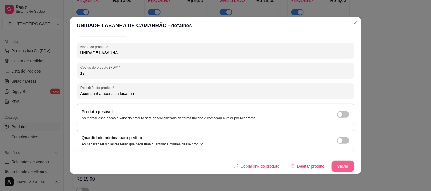
type input "UNIDADE LASANHA"
click at [332, 167] on button "Salvar" at bounding box center [343, 166] width 22 height 11
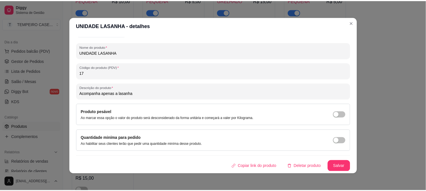
scroll to position [495, 0]
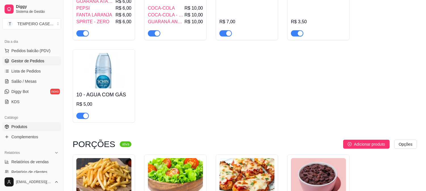
click at [15, 57] on link "Gestor de Pedidos" at bounding box center [31, 61] width 59 height 9
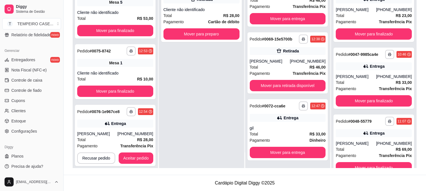
scroll to position [221, 0]
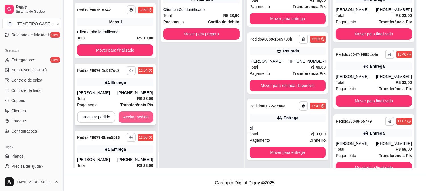
click at [137, 118] on button "Aceitar pedido" at bounding box center [136, 117] width 35 height 11
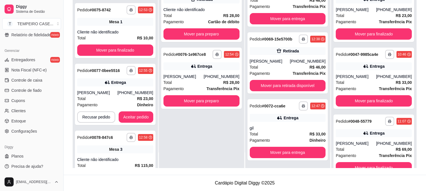
scroll to position [154, 0]
click at [206, 103] on button "Mover para preparo" at bounding box center [202, 100] width 76 height 11
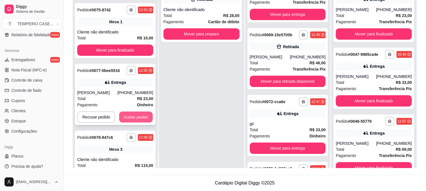
click at [141, 117] on button "Aceitar pedido" at bounding box center [136, 117] width 34 height 11
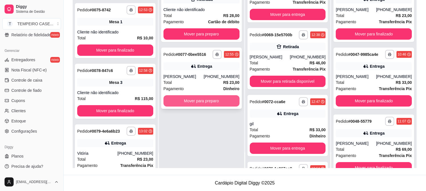
click at [206, 100] on button "Mover para preparo" at bounding box center [202, 100] width 76 height 11
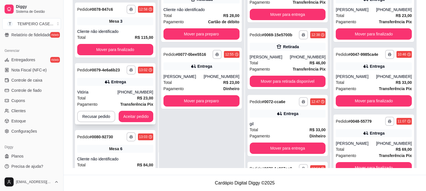
scroll to position [284, 0]
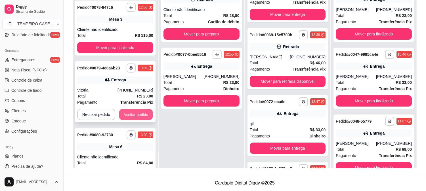
click at [132, 116] on button "Aceitar pedido" at bounding box center [136, 114] width 34 height 11
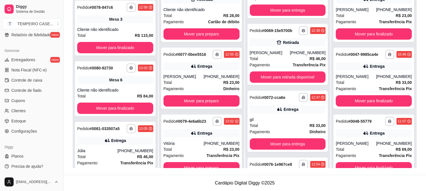
scroll to position [154, 0]
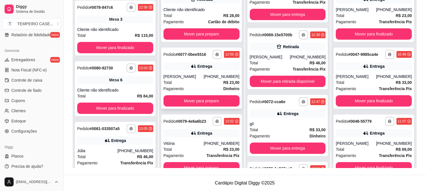
click at [209, 103] on button "Mover para preparo" at bounding box center [202, 100] width 76 height 11
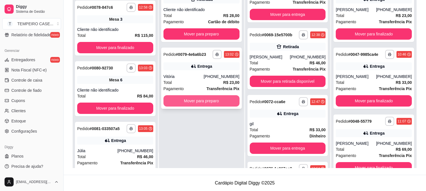
click at [203, 99] on button "Mover para preparo" at bounding box center [202, 100] width 76 height 11
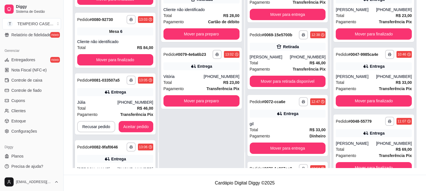
scroll to position [347, 0]
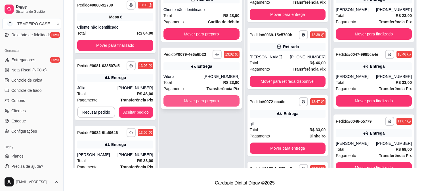
click at [184, 98] on button "Mover para preparo" at bounding box center [202, 100] width 76 height 11
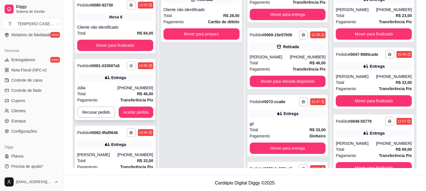
click at [129, 64] on icon "button" at bounding box center [130, 65] width 3 height 3
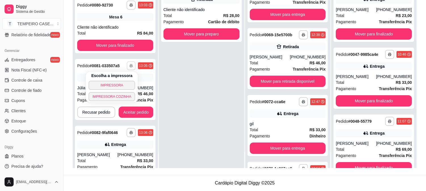
click at [122, 94] on button "IMPRESSORA COZINHA" at bounding box center [112, 96] width 47 height 9
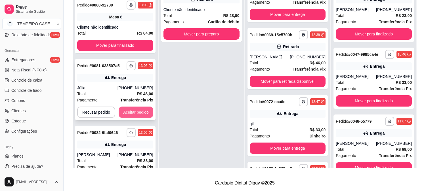
click at [131, 107] on button "Aceitar pedido" at bounding box center [136, 112] width 35 height 11
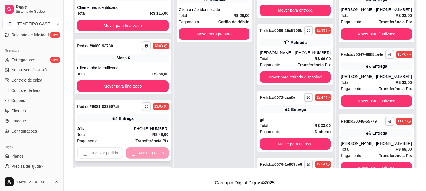
scroll to position [154, 0]
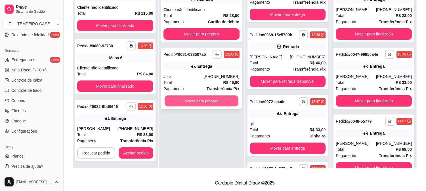
click at [210, 98] on button "Mover para preparo" at bounding box center [202, 101] width 74 height 11
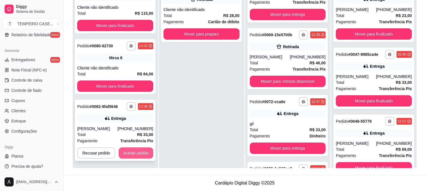
click at [140, 154] on button "Aceitar pedido" at bounding box center [136, 153] width 35 height 11
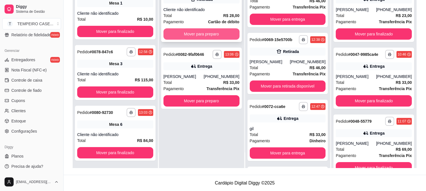
scroll to position [149, 0]
click at [198, 35] on button "Mover para preparo" at bounding box center [202, 33] width 76 height 11
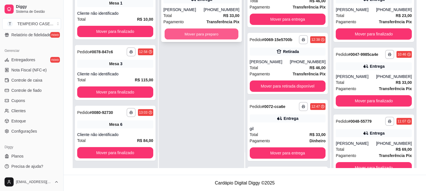
click at [187, 32] on button "Mover para preparo" at bounding box center [202, 34] width 74 height 11
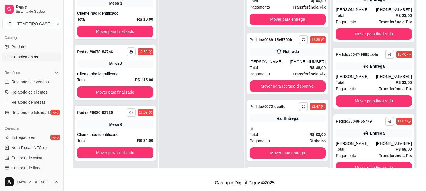
scroll to position [122, 0]
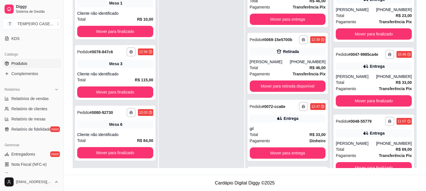
drag, startPoint x: 30, startPoint y: 65, endPoint x: 51, endPoint y: 64, distance: 20.7
click at [30, 64] on link "Produtos" at bounding box center [31, 63] width 59 height 9
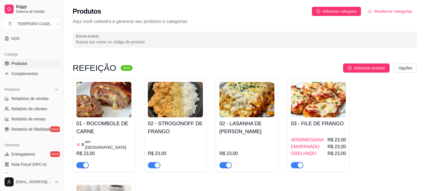
click at [166, 128] on h4 "02 - STROGONOFF DE FRANGO" at bounding box center [175, 128] width 55 height 16
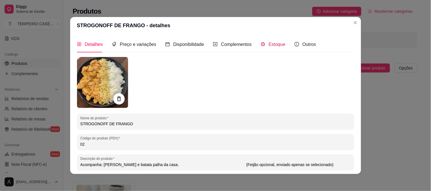
click at [269, 42] on span "Estoque" at bounding box center [277, 44] width 17 height 5
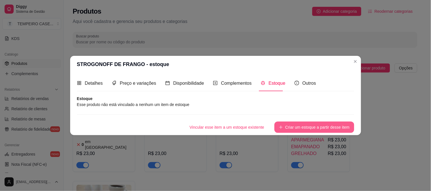
click at [296, 128] on button "Criar um estoque a partir desse item" at bounding box center [314, 127] width 80 height 11
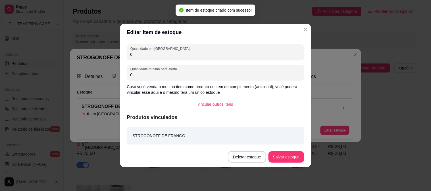
click at [288, 154] on button "Salvar estoque" at bounding box center [285, 157] width 35 height 11
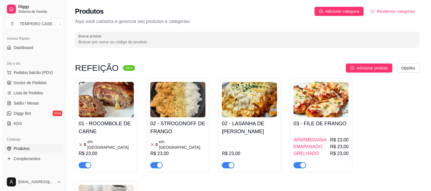
scroll to position [28, 0]
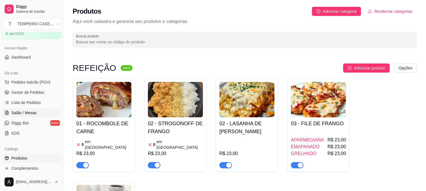
click at [22, 108] on link "Salão / Mesas" at bounding box center [31, 112] width 59 height 9
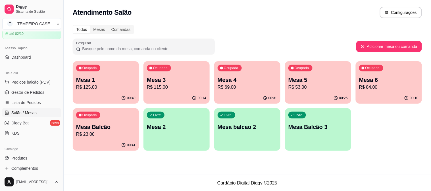
click at [175, 90] on p "R$ 115,00" at bounding box center [176, 87] width 59 height 7
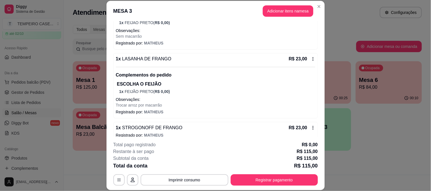
scroll to position [160, 0]
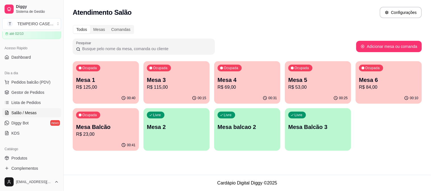
click at [377, 83] on p "Mesa 6" at bounding box center [388, 80] width 59 height 8
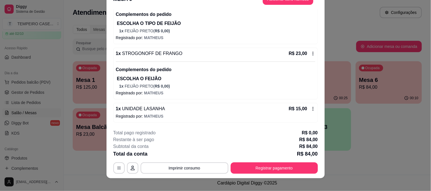
scroll to position [17, 0]
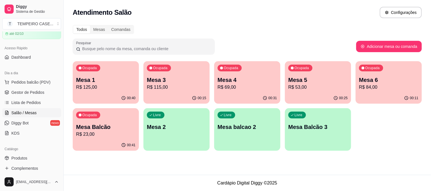
click at [105, 89] on p "R$ 125,00" at bounding box center [105, 87] width 59 height 7
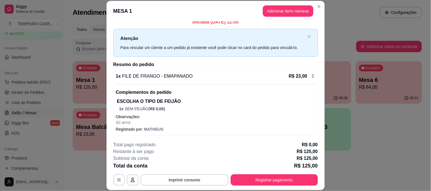
scroll to position [0, 0]
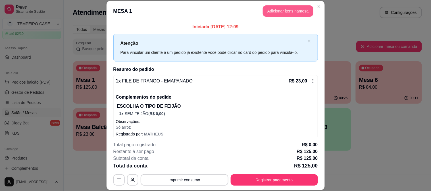
click at [282, 11] on button "Adicionar itens na mesa" at bounding box center [288, 10] width 51 height 11
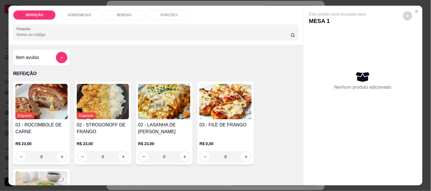
click at [120, 13] on p "BEBIDAS" at bounding box center [124, 15] width 15 height 5
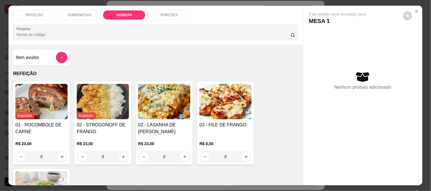
scroll to position [15, 0]
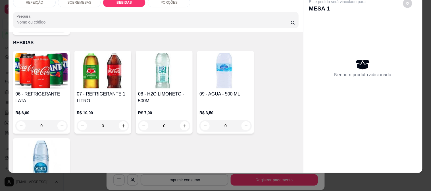
click at [228, 74] on img at bounding box center [225, 70] width 52 height 35
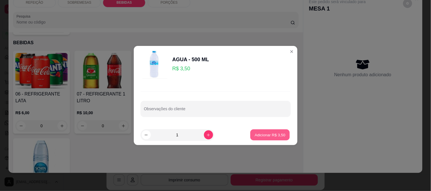
click at [273, 132] on p "Adicionar R$ 3,50" at bounding box center [270, 134] width 31 height 5
type input "1"
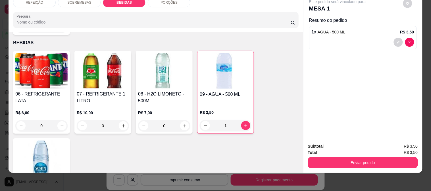
click at [31, 143] on img at bounding box center [41, 158] width 52 height 35
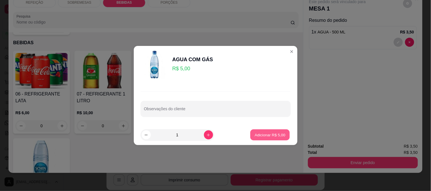
click at [268, 131] on button "Adicionar R$ 5,00" at bounding box center [269, 135] width 39 height 11
type input "1"
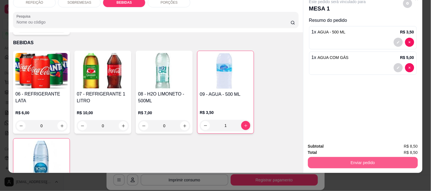
click at [352, 160] on button "Enviar pedido" at bounding box center [363, 162] width 110 height 11
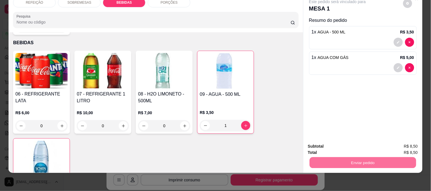
click at [406, 141] on button "Enviar pedido" at bounding box center [403, 144] width 32 height 11
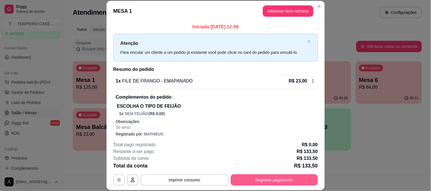
click at [255, 184] on button "Registrar pagamento" at bounding box center [274, 180] width 87 height 11
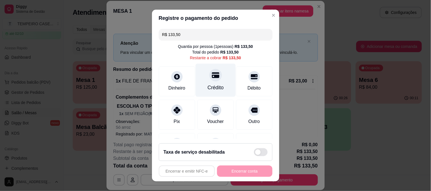
click at [209, 82] on div "Crédito" at bounding box center [215, 80] width 40 height 33
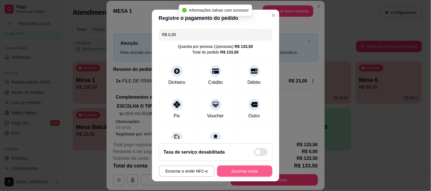
type input "R$ 0,00"
click at [237, 171] on button "Encerrar conta" at bounding box center [244, 171] width 55 height 11
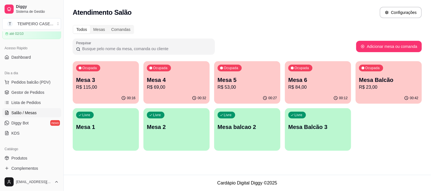
click at [375, 80] on p "Mesa Balcão" at bounding box center [388, 80] width 59 height 8
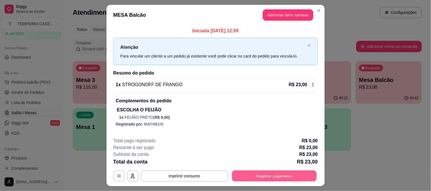
click at [276, 175] on button "Registrar pagamento" at bounding box center [274, 176] width 85 height 11
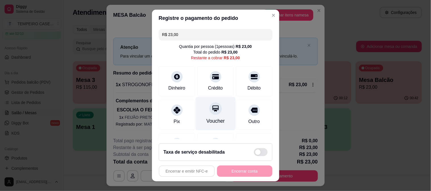
drag, startPoint x: 200, startPoint y: 83, endPoint x: 209, endPoint y: 104, distance: 22.9
click at [200, 83] on div "Crédito" at bounding box center [215, 81] width 36 height 30
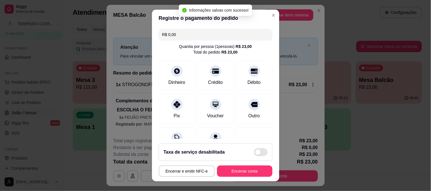
type input "R$ 0,00"
click at [240, 172] on button "Encerrar conta" at bounding box center [245, 171] width 54 height 11
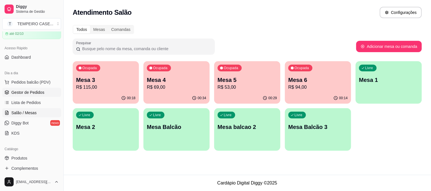
click at [29, 90] on span "Gestor de Pedidos" at bounding box center [27, 93] width 33 height 6
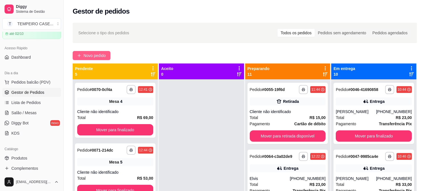
click at [99, 53] on span "Novo pedido" at bounding box center [94, 56] width 22 height 6
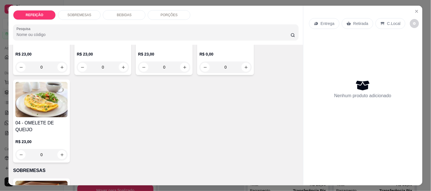
scroll to position [95, 0]
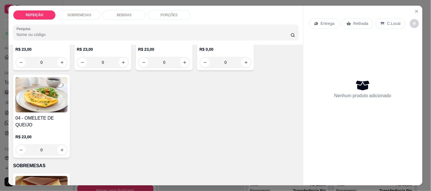
click at [157, 47] on p "R$ 23,00" at bounding box center [164, 50] width 52 height 6
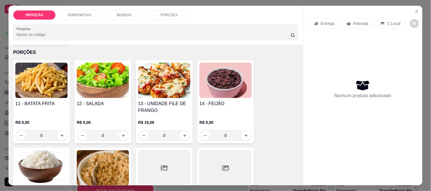
scroll to position [517, 0]
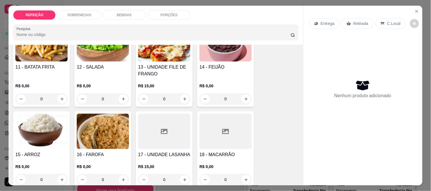
click at [149, 121] on div at bounding box center [164, 131] width 52 height 35
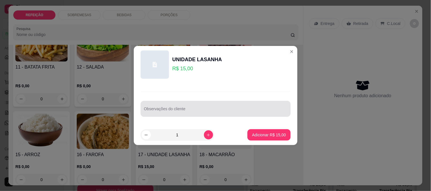
click at [234, 108] on input "Observações do cliente" at bounding box center [215, 111] width 143 height 6
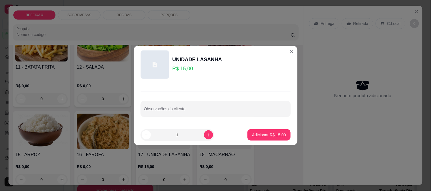
click at [265, 141] on footer "1 Adicionar R$ 15,00" at bounding box center [216, 135] width 164 height 20
click at [272, 139] on button "Adicionar R$ 15,00" at bounding box center [269, 135] width 42 height 11
type input "1"
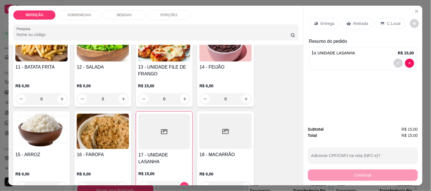
click at [321, 22] on p "Entrega" at bounding box center [328, 24] width 14 height 6
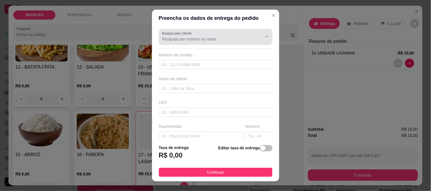
click at [223, 42] on div "Busque pelo cliente" at bounding box center [216, 37] width 114 height 16
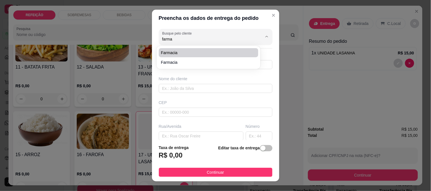
click at [187, 52] on span "farmacia" at bounding box center [205, 53] width 89 height 6
type input "farmacia"
type input "8192799650"
type input "farmacia"
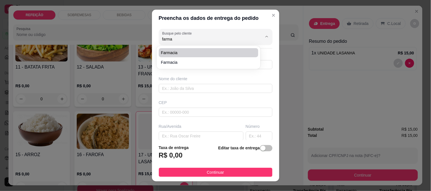
type input "IPOJUCA"
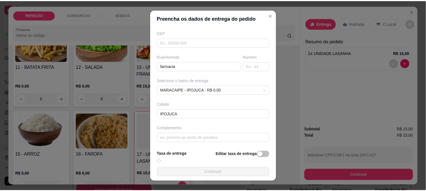
scroll to position [72, 0]
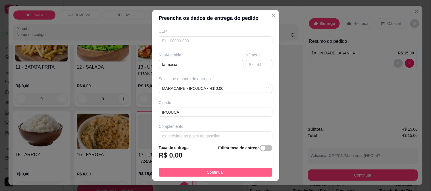
type input "farmacia"
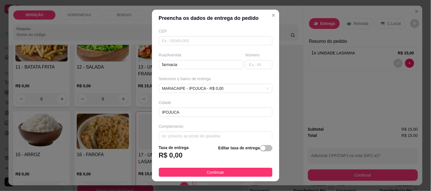
drag, startPoint x: 197, startPoint y: 177, endPoint x: 200, endPoint y: 176, distance: 3.2
click at [197, 176] on button "Continuar" at bounding box center [216, 172] width 114 height 9
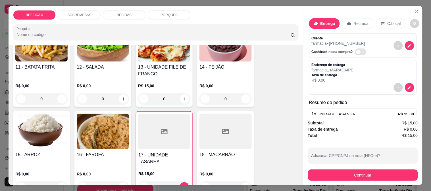
click at [335, 172] on button "Continuar" at bounding box center [363, 175] width 110 height 11
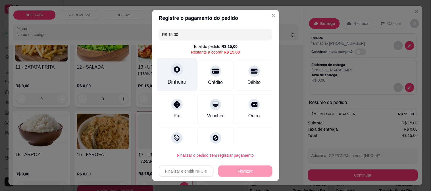
click at [181, 81] on div "Dinheiro" at bounding box center [177, 81] width 19 height 7
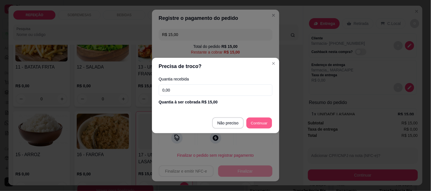
type input "R$ 0,00"
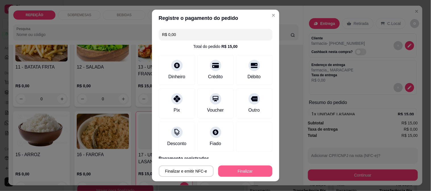
click at [240, 174] on button "Finalizar" at bounding box center [245, 171] width 54 height 11
type input "0"
type input "-R$ 15,00"
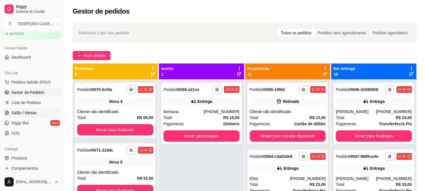
click at [25, 114] on span "Salão / Mesas" at bounding box center [23, 113] width 25 height 6
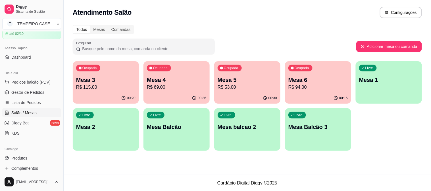
click at [185, 126] on p "Mesa Balcão" at bounding box center [176, 127] width 59 height 8
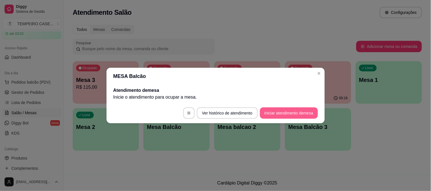
click at [284, 115] on button "Iniciar atendimento de mesa" at bounding box center [289, 113] width 58 height 11
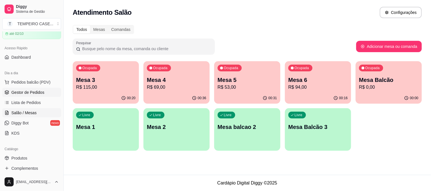
click at [39, 94] on span "Gestor de Pedidos" at bounding box center [27, 93] width 33 height 6
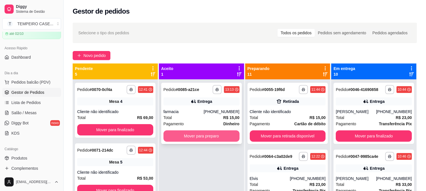
click at [192, 134] on button "Mover para preparo" at bounding box center [202, 136] width 76 height 11
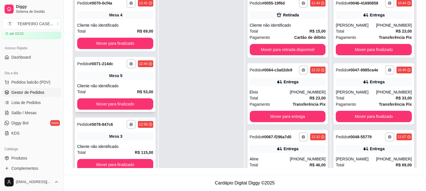
scroll to position [24, 0]
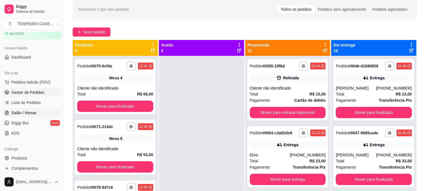
click at [35, 114] on span "Salão / Mesas" at bounding box center [23, 113] width 25 height 6
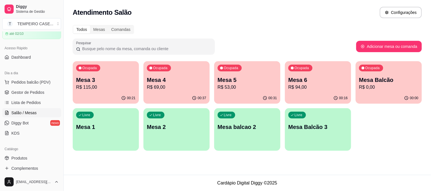
click at [163, 86] on p "R$ 69,00" at bounding box center [176, 87] width 59 height 7
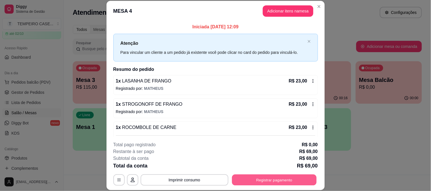
click at [270, 180] on button "Registrar pagamento" at bounding box center [274, 180] width 85 height 11
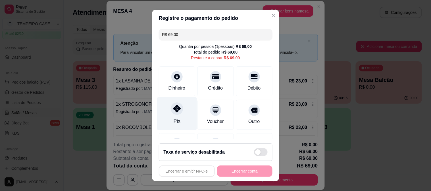
click at [157, 114] on div "Pix" at bounding box center [177, 113] width 40 height 33
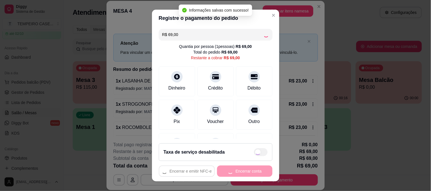
type input "R$ 0,00"
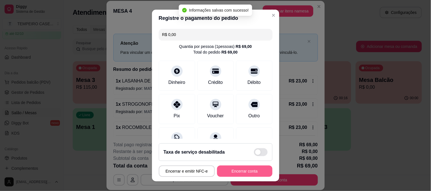
click at [240, 168] on button "Encerrar conta" at bounding box center [244, 171] width 55 height 11
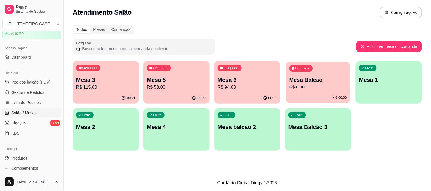
click at [317, 85] on p "R$ 0,00" at bounding box center [318, 87] width 58 height 7
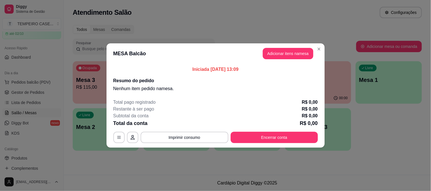
click at [283, 141] on button "Encerrar conta" at bounding box center [274, 137] width 87 height 11
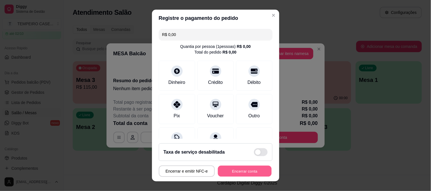
click at [225, 172] on button "Encerrar conta" at bounding box center [245, 171] width 54 height 11
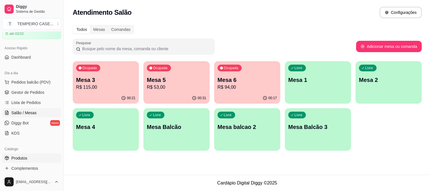
click at [20, 157] on span "Produtos" at bounding box center [19, 159] width 16 height 6
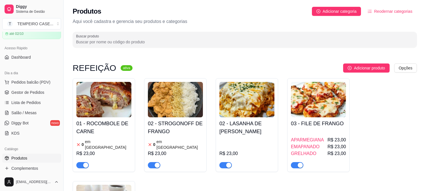
click at [268, 142] on div "R$ 23,00" at bounding box center [246, 153] width 55 height 31
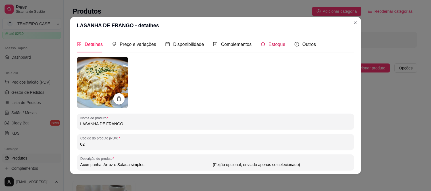
click at [269, 44] on span "Estoque" at bounding box center [277, 44] width 17 height 5
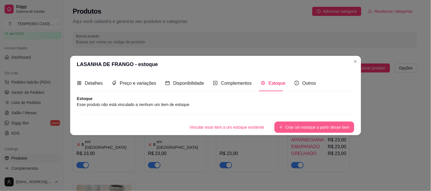
click at [311, 124] on button "Criar um estoque a partir desse item" at bounding box center [314, 127] width 80 height 11
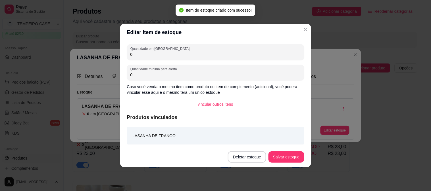
drag, startPoint x: 116, startPoint y: 56, endPoint x: 72, endPoint y: 56, distance: 43.4
click at [72, 56] on div "Editar item de estoque Quantidade em estoque 0 Quantidade mínima para alerta 0 …" at bounding box center [215, 95] width 431 height 191
type input "8"
click at [291, 156] on button "Salvar estoque" at bounding box center [285, 157] width 35 height 11
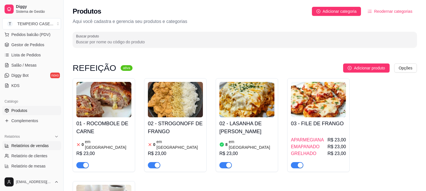
scroll to position [91, 0]
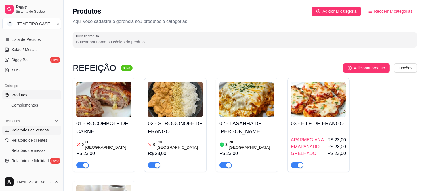
click at [30, 127] on link "Relatórios de vendas" at bounding box center [31, 130] width 59 height 9
select select "ALL"
select select "0"
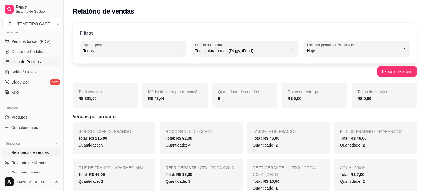
scroll to position [59, 0]
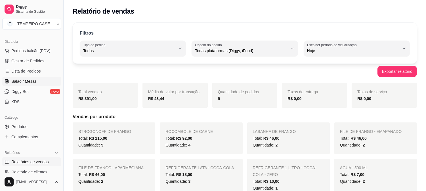
click at [34, 78] on link "Salão / Mesas" at bounding box center [31, 81] width 59 height 9
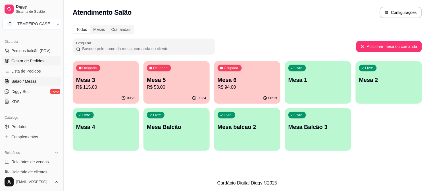
click at [27, 59] on span "Gestor de Pedidos" at bounding box center [27, 61] width 33 height 6
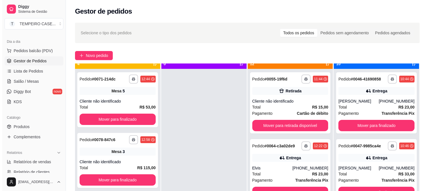
scroll to position [16, 0]
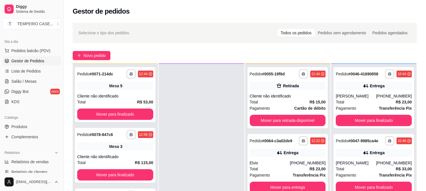
click at [95, 50] on div "**********" at bounding box center [245, 140] width 363 height 242
click at [95, 55] on span "Novo pedido" at bounding box center [94, 56] width 22 height 6
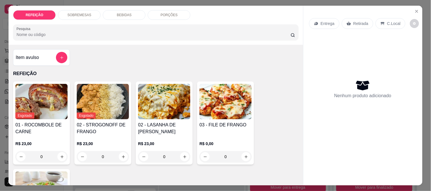
click at [217, 93] on img at bounding box center [225, 101] width 52 height 35
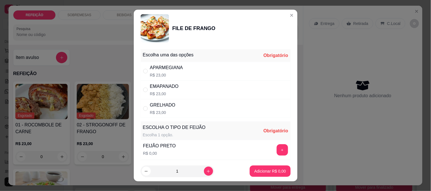
click at [162, 72] on div "APARMEGIANA R$ 23,00" at bounding box center [166, 71] width 33 height 14
radio input "true"
click at [277, 148] on button "+" at bounding box center [282, 150] width 11 height 11
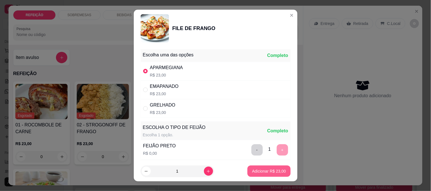
click at [266, 170] on p "Adicionar R$ 23,00" at bounding box center [269, 172] width 34 height 6
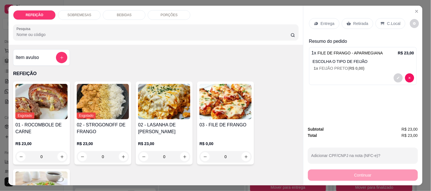
click at [321, 22] on p "Entrega" at bounding box center [328, 24] width 14 height 6
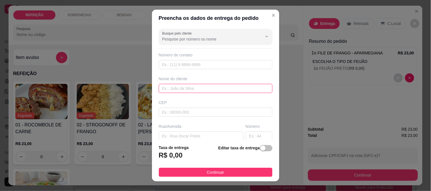
click at [197, 84] on input "text" at bounding box center [216, 88] width 114 height 9
paste input "Mailén"
type input "Mailén"
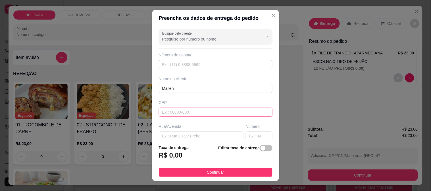
click at [181, 112] on input "text" at bounding box center [216, 112] width 114 height 9
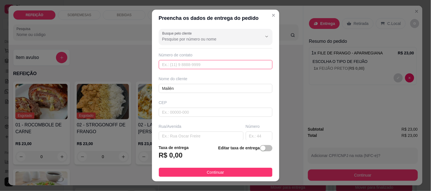
click at [185, 62] on input "text" at bounding box center [216, 64] width 114 height 9
paste input "[PHONE_NUMBER]"
type input "[PHONE_NUMBER]"
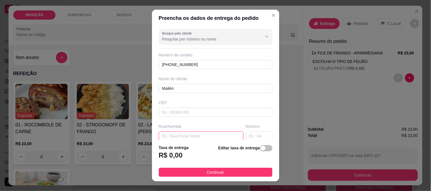
click at [171, 134] on input "text" at bounding box center [201, 136] width 85 height 9
paste input "final da rua 4 Maracaípe. Pousada o coco loco"
type input "final da rua 4 Maracaípe. Pousada o coco loco"
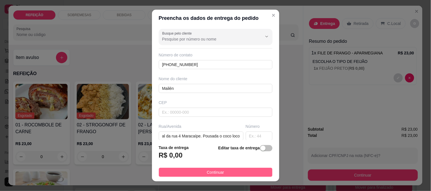
click at [194, 168] on button "Continuar" at bounding box center [216, 172] width 114 height 9
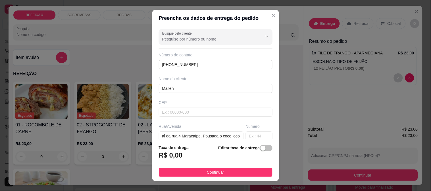
scroll to position [0, 0]
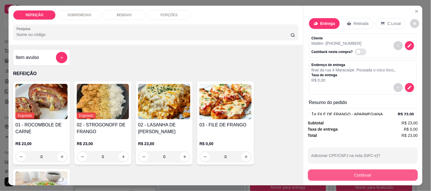
click at [334, 177] on button "Continuar" at bounding box center [363, 175] width 110 height 11
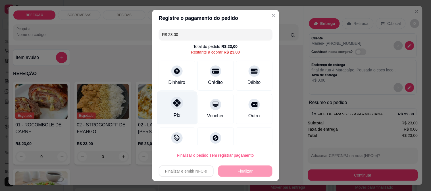
drag, startPoint x: 174, startPoint y: 103, endPoint x: 177, endPoint y: 104, distance: 3.1
click at [174, 103] on icon at bounding box center [176, 102] width 7 height 7
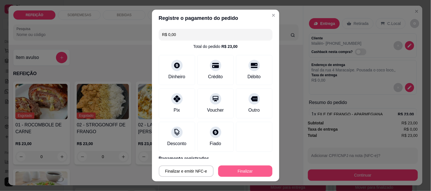
click at [252, 168] on button "Finalizar" at bounding box center [245, 171] width 54 height 11
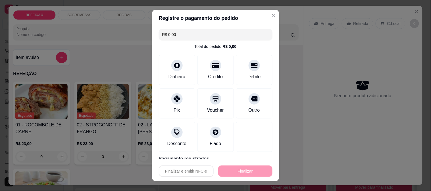
type input "-R$ 23,00"
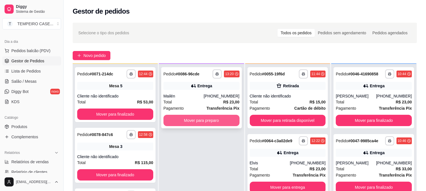
click at [193, 120] on button "Mover para preparo" at bounding box center [202, 120] width 76 height 11
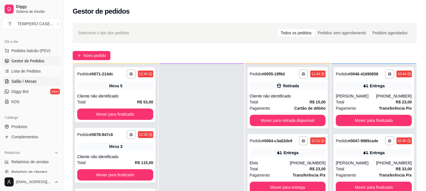
click at [15, 83] on span "Salão / Mesas" at bounding box center [23, 82] width 25 height 6
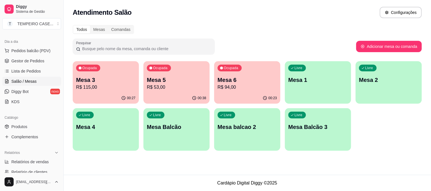
click at [194, 86] on p "R$ 53,00" at bounding box center [176, 87] width 59 height 7
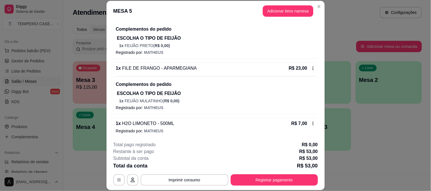
scroll to position [71, 0]
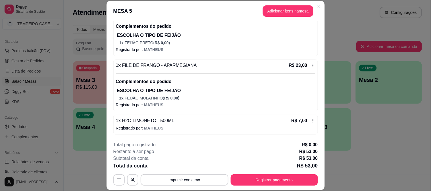
click at [262, 174] on div "**********" at bounding box center [215, 164] width 204 height 44
click at [263, 178] on button "Registrar pagamento" at bounding box center [274, 180] width 87 height 11
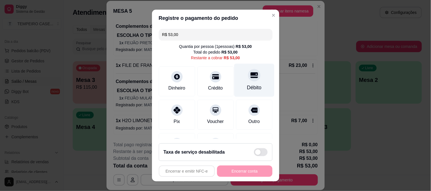
click at [248, 81] on div at bounding box center [254, 75] width 12 height 12
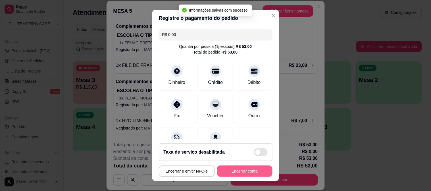
type input "R$ 0,00"
click at [240, 171] on button "Encerrar conta" at bounding box center [244, 171] width 55 height 11
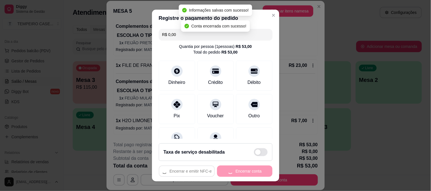
scroll to position [0, 0]
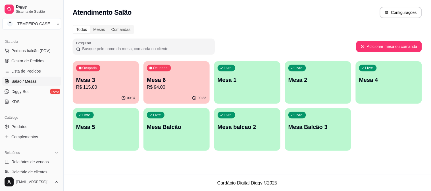
click at [377, 78] on p "Mesa 4" at bounding box center [388, 80] width 59 height 8
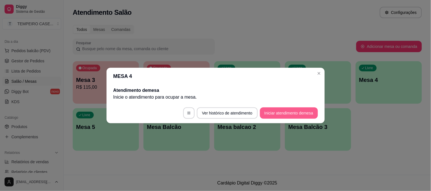
click at [281, 112] on button "Iniciar atendimento de mesa" at bounding box center [289, 113] width 58 height 11
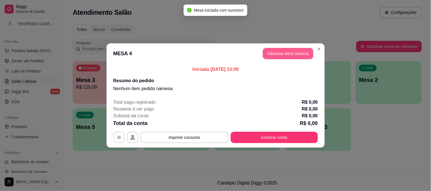
click at [294, 49] on button "Adicionar itens na mesa" at bounding box center [288, 53] width 51 height 11
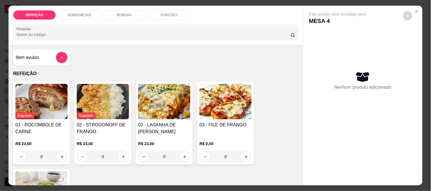
click at [206, 95] on img at bounding box center [225, 101] width 52 height 35
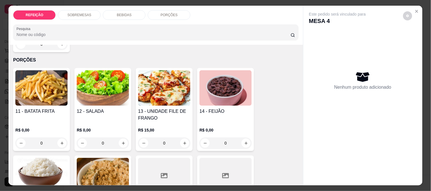
scroll to position [473, 0]
click at [151, 108] on h4 "13 - UNIDADE FILE DE FRANGO" at bounding box center [164, 115] width 52 height 14
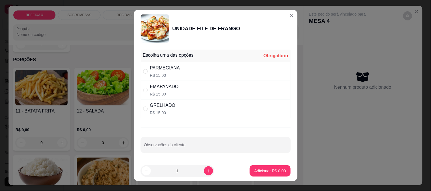
click at [166, 106] on div "GRELHADO" at bounding box center [163, 105] width 26 height 7
radio input "true"
click at [261, 166] on button "Adicionar R$ 15,00" at bounding box center [268, 171] width 43 height 11
type input "1"
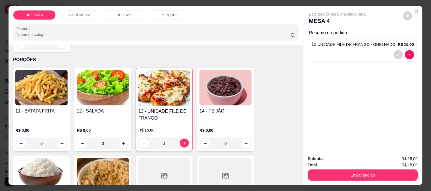
click at [36, 169] on img at bounding box center [41, 175] width 52 height 35
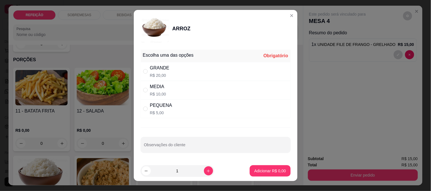
click at [169, 111] on div "PEQUENA R$ 5,00" at bounding box center [216, 109] width 150 height 19
radio input "true"
click at [266, 176] on button "Adicionar R$ 5,00" at bounding box center [269, 171] width 39 height 11
type input "1"
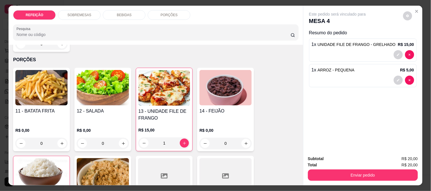
click at [327, 170] on button "Enviar pedido" at bounding box center [363, 175] width 110 height 11
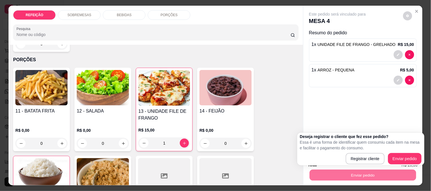
click at [247, 122] on div "R$ 0,00 0" at bounding box center [225, 135] width 52 height 27
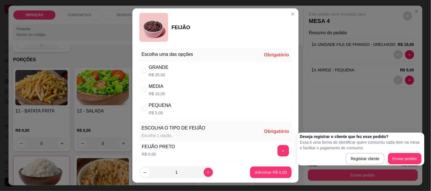
click at [265, 112] on div "PEQUENA R$ 5,00" at bounding box center [215, 108] width 152 height 19
radio input "true"
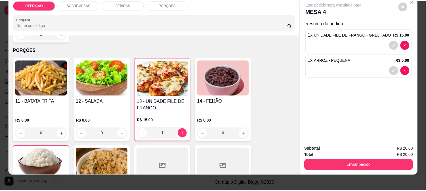
scroll to position [15, 0]
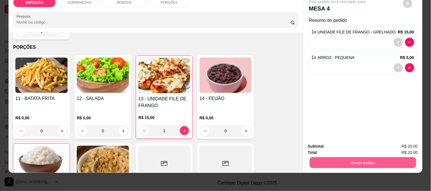
click at [349, 160] on button "Enviar pedido" at bounding box center [362, 162] width 106 height 11
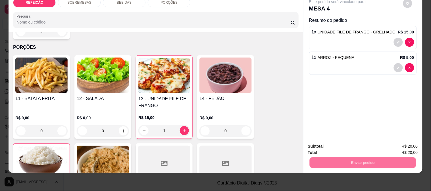
click at [398, 143] on button "Enviar pedido" at bounding box center [403, 144] width 32 height 11
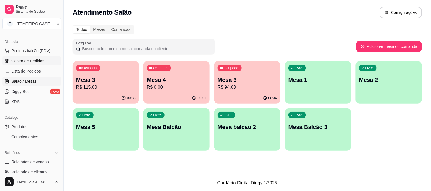
click at [21, 62] on span "Gestor de Pedidos" at bounding box center [27, 61] width 33 height 6
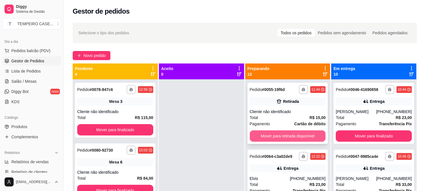
click at [281, 137] on button "Mover para retirada disponível" at bounding box center [288, 136] width 76 height 11
click at [285, 135] on button "Mover para entrega" at bounding box center [288, 136] width 76 height 11
click at [290, 135] on button "Mover para entrega" at bounding box center [288, 136] width 76 height 11
click at [300, 135] on button "Mover para retirada disponível" at bounding box center [288, 136] width 76 height 11
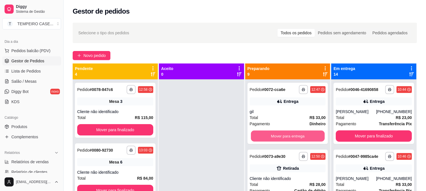
click at [283, 137] on button "Mover para entrega" at bounding box center [288, 136] width 74 height 11
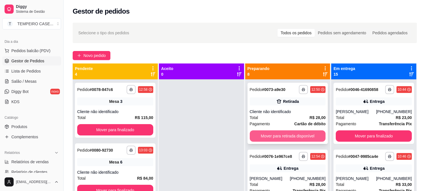
click at [303, 136] on button "Mover para retirada disponível" at bounding box center [288, 136] width 76 height 11
click at [283, 133] on button "Mover para entrega" at bounding box center [288, 136] width 76 height 11
click at [311, 132] on button "Mover para entrega" at bounding box center [288, 136] width 76 height 11
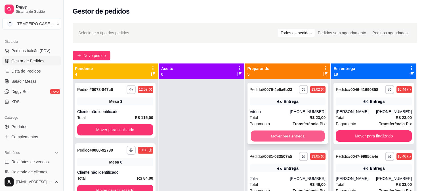
click at [286, 131] on button "Mover para entrega" at bounding box center [288, 136] width 74 height 11
click at [286, 133] on button "Mover para entrega" at bounding box center [288, 136] width 74 height 11
click at [291, 134] on button "Mover para entrega" at bounding box center [288, 136] width 76 height 11
click at [288, 135] on button "Mover para entrega" at bounding box center [288, 136] width 76 height 11
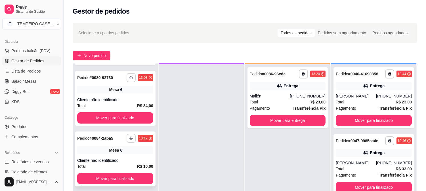
scroll to position [87, 0]
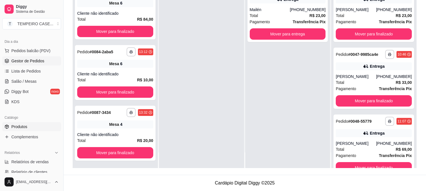
click at [23, 124] on span "Produtos" at bounding box center [19, 127] width 16 height 6
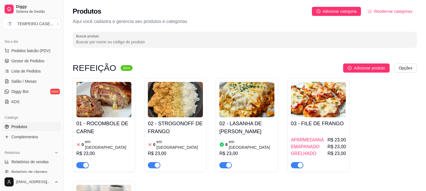
click at [160, 124] on h4 "02 - STROGONOFF DE FRANGO" at bounding box center [175, 128] width 55 height 16
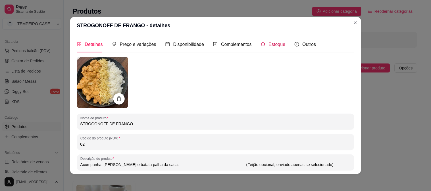
click at [269, 42] on span "Estoque" at bounding box center [277, 44] width 17 height 5
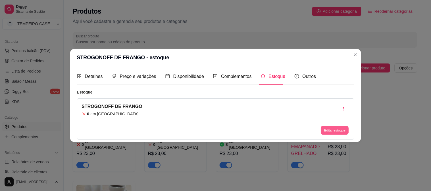
click at [335, 130] on button "Editar estoque" at bounding box center [335, 130] width 28 height 9
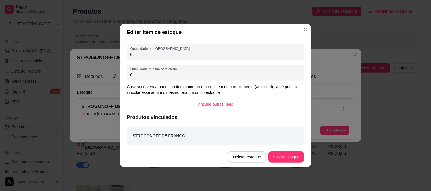
drag, startPoint x: 141, startPoint y: 56, endPoint x: 90, endPoint y: 55, distance: 51.1
click at [94, 55] on div "Editar item de estoque Quantidade em estoque 0 Quantidade mínima para alerta 0 …" at bounding box center [215, 95] width 431 height 191
type input "1"
click at [283, 158] on button "Salvar estoque" at bounding box center [285, 157] width 35 height 11
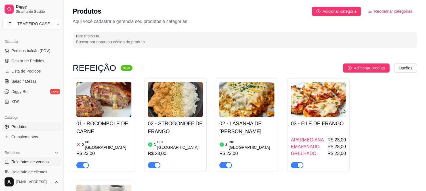
click at [18, 159] on span "Relatórios de vendas" at bounding box center [29, 162] width 37 height 6
select select "ALL"
select select "0"
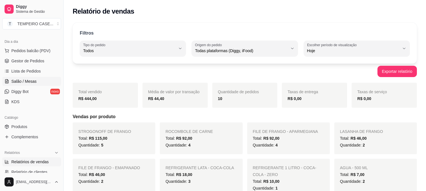
click at [24, 79] on span "Salão / Mesas" at bounding box center [23, 82] width 25 height 6
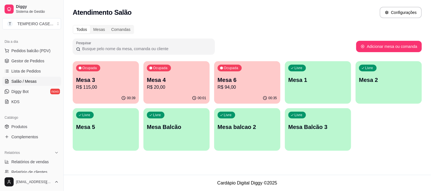
click at [254, 168] on div "Atendimento Salão Configurações Todos Mesas Comandas Pesquisar Adicionar mesa o…" at bounding box center [247, 87] width 367 height 175
click at [99, 81] on p "Mesa 3" at bounding box center [105, 80] width 59 height 8
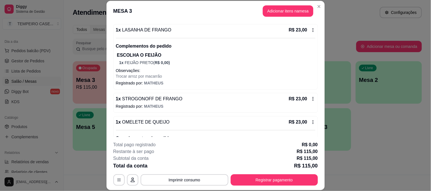
scroll to position [223, 0]
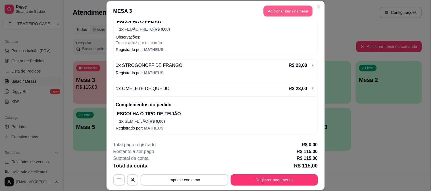
click at [273, 11] on button "Adicionar itens na mesa" at bounding box center [287, 11] width 49 height 11
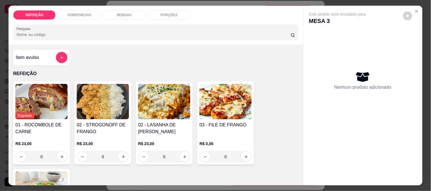
click at [219, 101] on img at bounding box center [225, 101] width 52 height 35
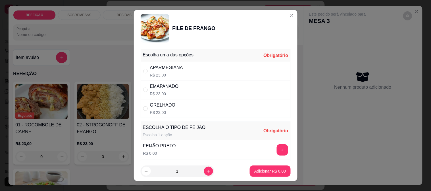
click at [180, 68] on div "APARMEGIANA R$ 23,00" at bounding box center [216, 71] width 150 height 19
radio input "true"
click at [277, 151] on button "+" at bounding box center [282, 150] width 11 height 11
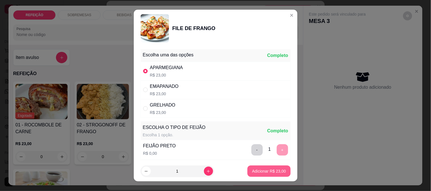
click at [265, 174] on p "Adicionar R$ 23,00" at bounding box center [269, 172] width 34 height 6
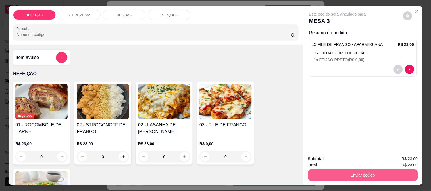
click at [351, 175] on button "Enviar pedido" at bounding box center [363, 175] width 110 height 11
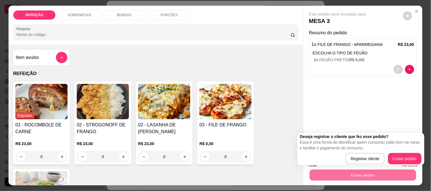
click at [282, 118] on div "Esgotado 01 - ROCOMBOLE DE CARNE R$ 23,00 0 02 - STROGONOFF DE FRANGO R$ 23,00 …" at bounding box center [155, 167] width 285 height 171
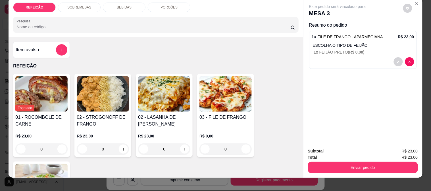
scroll to position [15, 0]
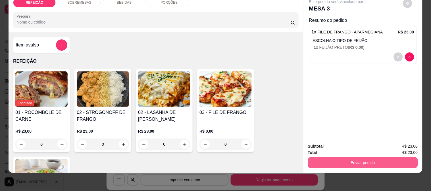
click at [350, 159] on button "Enviar pedido" at bounding box center [363, 162] width 110 height 11
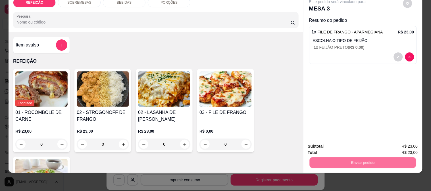
click at [402, 141] on button "Enviar pedido" at bounding box center [403, 144] width 32 height 11
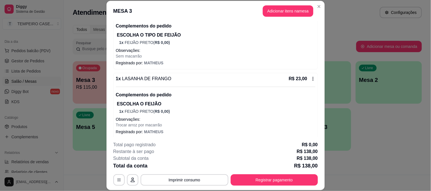
scroll to position [128, 0]
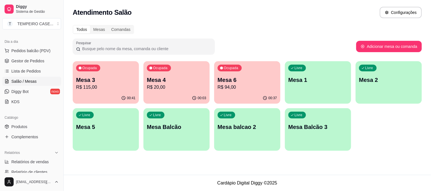
click at [117, 92] on div "Ocupada Mesa 3 R$ 115,00" at bounding box center [106, 77] width 66 height 32
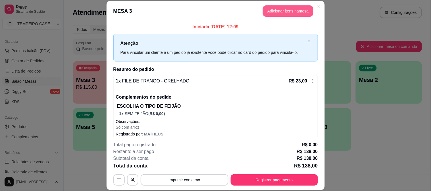
click at [272, 10] on button "Adicionar itens na mesa" at bounding box center [288, 10] width 51 height 11
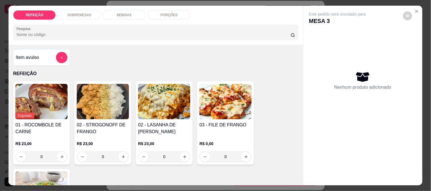
click at [128, 14] on p "BEBIDAS" at bounding box center [124, 15] width 15 height 5
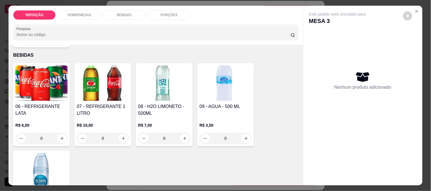
scroll to position [15, 0]
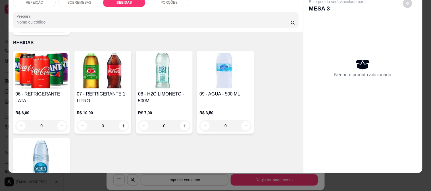
click at [45, 143] on img at bounding box center [41, 158] width 52 height 35
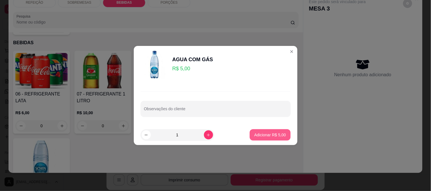
click at [271, 132] on p "Adicionar R$ 5,00" at bounding box center [270, 135] width 32 height 6
type input "1"
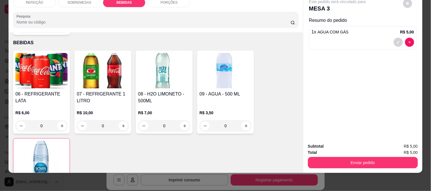
click at [104, 72] on img at bounding box center [103, 70] width 52 height 35
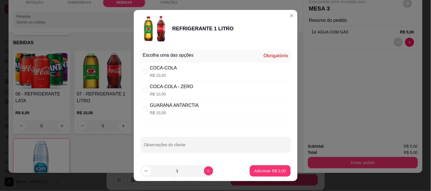
click at [188, 77] on div "COCA-COLA R$ 10,00" at bounding box center [216, 71] width 150 height 19
radio input "true"
click at [259, 168] on p "Adicionar R$ 10,00" at bounding box center [269, 171] width 34 height 6
type input "1"
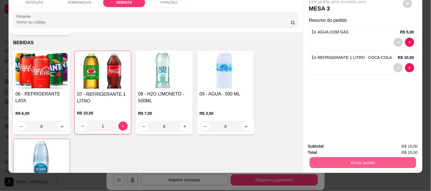
click at [352, 157] on button "Enviar pedido" at bounding box center [362, 162] width 106 height 11
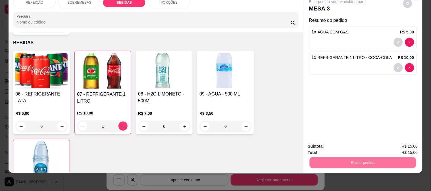
click at [400, 143] on button "Enviar pedido" at bounding box center [403, 144] width 32 height 11
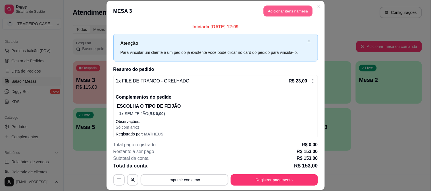
click at [281, 7] on button "Adicionar itens na mesa" at bounding box center [287, 11] width 49 height 11
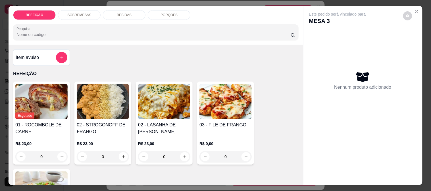
click at [127, 14] on p "BEBIDAS" at bounding box center [124, 15] width 15 height 5
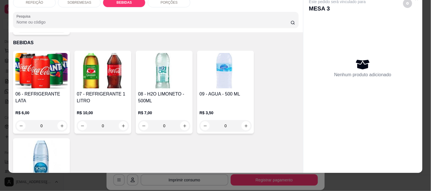
click at [211, 74] on img at bounding box center [225, 70] width 52 height 35
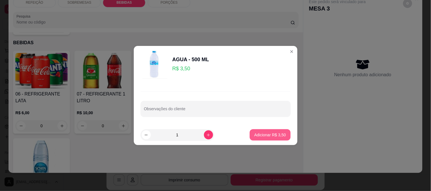
click at [257, 134] on p "Adicionar R$ 3,50" at bounding box center [270, 135] width 32 height 6
type input "1"
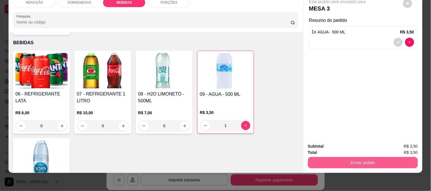
click at [363, 159] on button "Enviar pedido" at bounding box center [363, 162] width 110 height 11
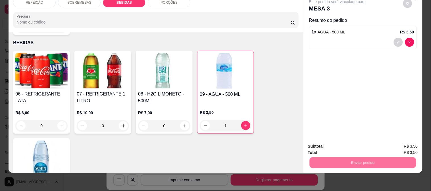
click at [419, 140] on button "Enviar pedido" at bounding box center [403, 144] width 32 height 11
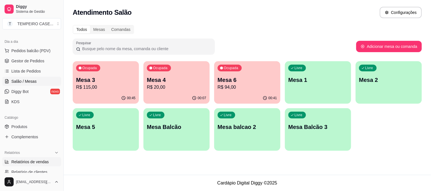
click at [29, 163] on span "Relatórios de vendas" at bounding box center [29, 162] width 37 height 6
select select "ALL"
select select "0"
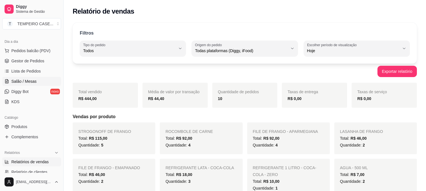
click at [30, 81] on span "Salão / Mesas" at bounding box center [23, 82] width 25 height 6
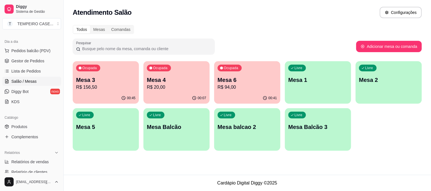
click at [234, 83] on p "Mesa 6" at bounding box center [247, 80] width 59 height 8
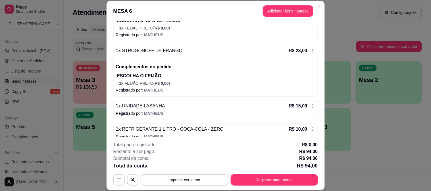
scroll to position [131, 0]
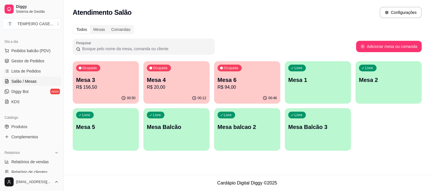
click at [107, 87] on p "R$ 156,50" at bounding box center [105, 87] width 59 height 7
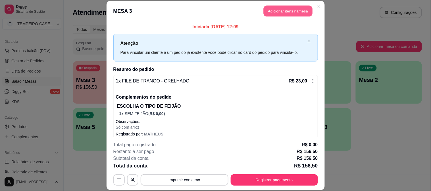
click at [285, 13] on button "Adicionar itens na mesa" at bounding box center [287, 11] width 49 height 11
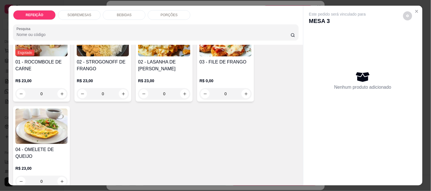
click at [82, 13] on p "SOBREMESAS" at bounding box center [79, 15] width 24 height 5
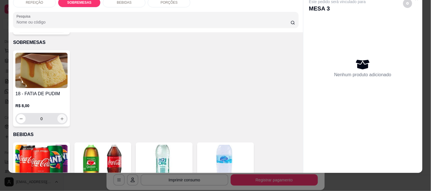
click at [60, 117] on icon "increase-product-quantity" at bounding box center [62, 119] width 4 height 4
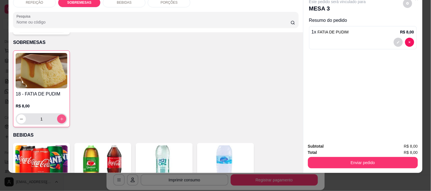
click at [60, 117] on icon "increase-product-quantity" at bounding box center [62, 119] width 4 height 4
type input "2"
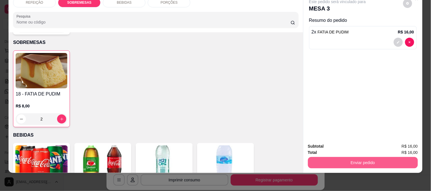
click at [348, 157] on button "Enviar pedido" at bounding box center [363, 162] width 110 height 11
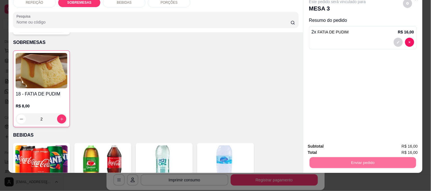
click at [401, 143] on button "Enviar pedido" at bounding box center [403, 144] width 32 height 11
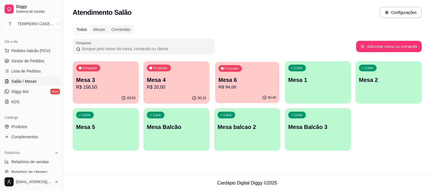
click at [245, 81] on p "Mesa 6" at bounding box center [247, 80] width 58 height 8
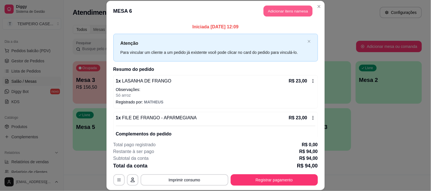
click at [286, 16] on button "Adicionar itens na mesa" at bounding box center [287, 11] width 49 height 11
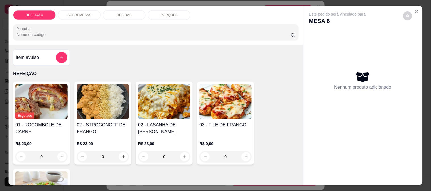
click at [79, 14] on p "SOBREMESAS" at bounding box center [79, 15] width 24 height 5
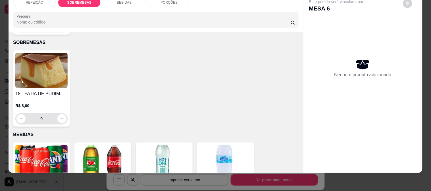
click at [60, 118] on icon "increase-product-quantity" at bounding box center [61, 119] width 3 height 3
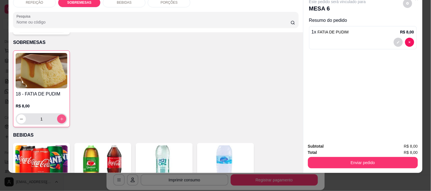
click at [60, 117] on icon "increase-product-quantity" at bounding box center [62, 119] width 4 height 4
type input "2"
click at [60, 117] on icon "increase-product-quantity" at bounding box center [62, 119] width 4 height 4
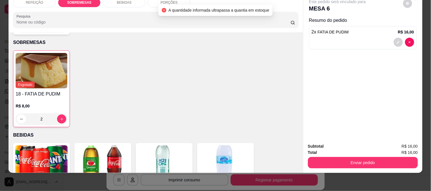
drag, startPoint x: 103, startPoint y: 103, endPoint x: 430, endPoint y: 43, distance: 332.8
click at [120, 97] on div "Esgotado 18 - FATIA DE PUDIM R$ 8,00 2" at bounding box center [155, 89] width 285 height 77
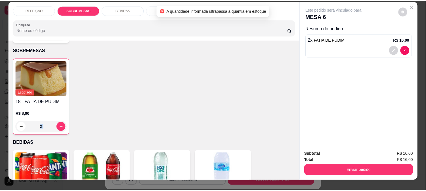
scroll to position [0, 0]
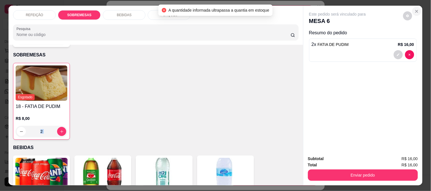
click at [412, 9] on button "Close" at bounding box center [416, 11] width 9 height 9
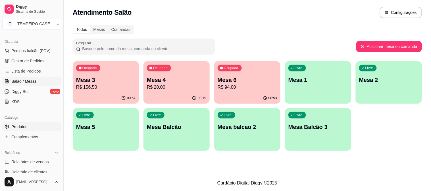
click at [25, 128] on span "Produtos" at bounding box center [19, 127] width 16 height 6
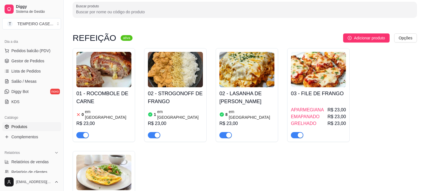
scroll to position [63, 0]
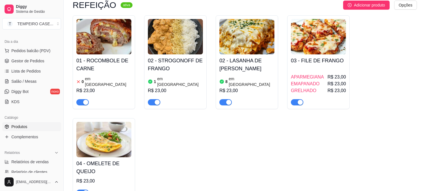
click at [112, 127] on img at bounding box center [103, 139] width 55 height 35
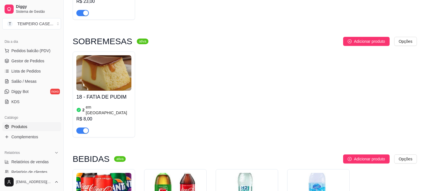
scroll to position [252, 0]
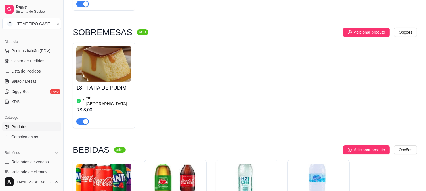
click at [115, 95] on div "2 em [GEOGRAPHIC_DATA]" at bounding box center [103, 100] width 55 height 11
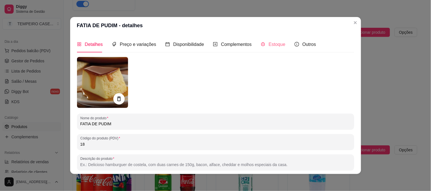
click at [261, 49] on div "Estoque" at bounding box center [273, 44] width 25 height 16
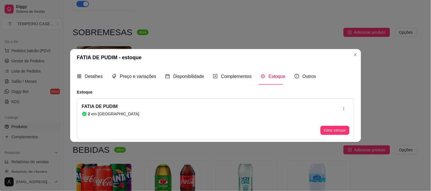
click at [342, 130] on button "Editar estoque" at bounding box center [334, 130] width 29 height 9
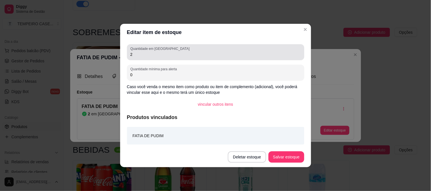
drag, startPoint x: 149, startPoint y: 58, endPoint x: 127, endPoint y: 55, distance: 22.1
click at [127, 55] on div "Quantidade em estoque 2" at bounding box center [215, 52] width 177 height 16
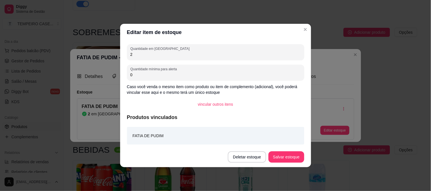
click at [127, 55] on div "Quantidade em estoque 2" at bounding box center [215, 52] width 177 height 16
click at [134, 55] on input "2" at bounding box center [215, 55] width 170 height 6
type input "4"
click at [282, 154] on button "Salvar estoque" at bounding box center [285, 157] width 35 height 11
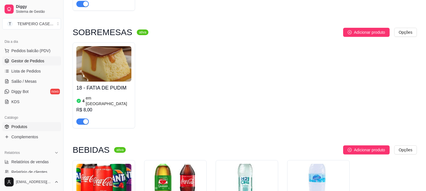
click at [29, 61] on span "Gestor de Pedidos" at bounding box center [27, 61] width 33 height 6
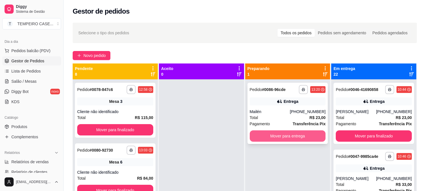
click at [263, 135] on button "Mover para entrega" at bounding box center [288, 136] width 76 height 11
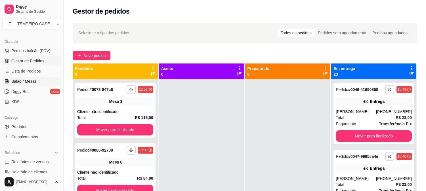
click at [36, 78] on link "Salão / Mesas" at bounding box center [31, 81] width 59 height 9
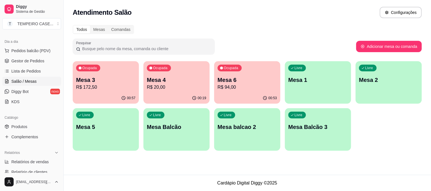
click at [242, 89] on p "R$ 94,00" at bounding box center [247, 87] width 59 height 7
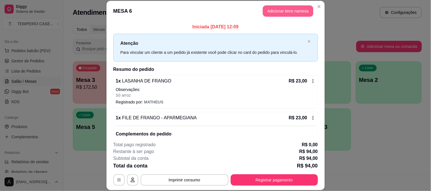
click at [287, 8] on button "Adicionar itens na mesa" at bounding box center [288, 10] width 51 height 11
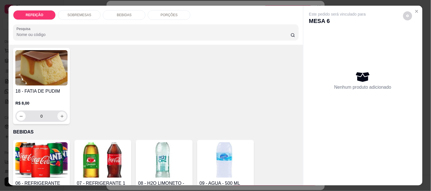
click at [61, 114] on icon "increase-product-quantity" at bounding box center [62, 116] width 4 height 4
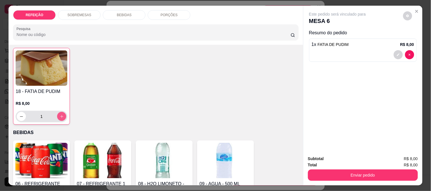
click at [61, 115] on icon "increase-product-quantity" at bounding box center [62, 117] width 4 height 4
click at [61, 114] on icon "increase-product-quantity" at bounding box center [62, 116] width 4 height 4
type input "3"
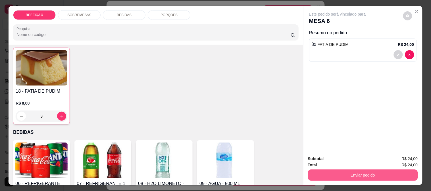
click at [355, 170] on button "Enviar pedido" at bounding box center [363, 175] width 110 height 11
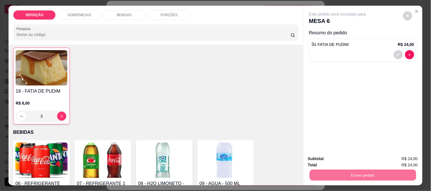
click at [241, 143] on img at bounding box center [225, 160] width 52 height 35
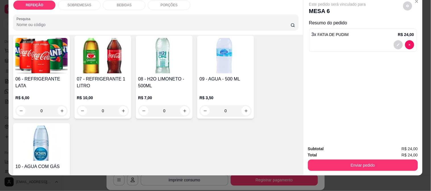
scroll to position [15, 0]
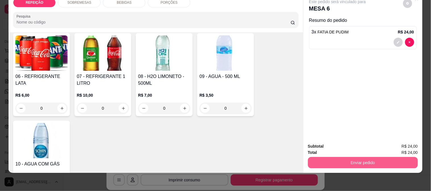
click at [364, 157] on button "Enviar pedido" at bounding box center [363, 162] width 110 height 11
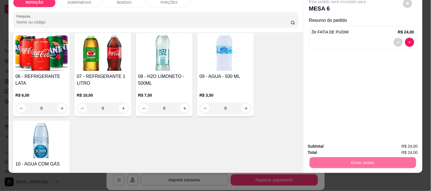
click at [403, 143] on button "Enviar pedido" at bounding box center [403, 144] width 32 height 11
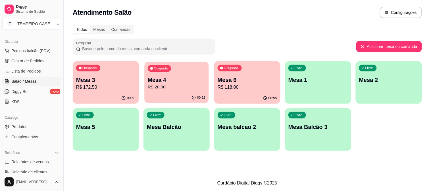
click at [175, 73] on div "Ocupada Mesa 4 R$ 20,00" at bounding box center [176, 77] width 64 height 31
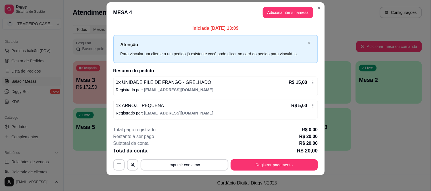
scroll to position [9, 0]
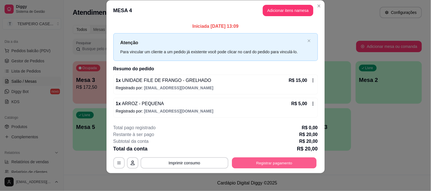
click at [265, 164] on button "Registrar pagamento" at bounding box center [274, 163] width 85 height 11
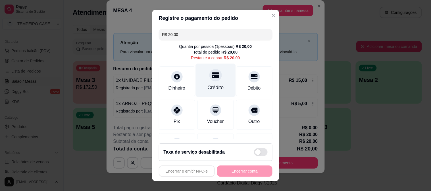
click at [218, 83] on div "Crédito" at bounding box center [215, 80] width 40 height 33
type input "R$ 0,00"
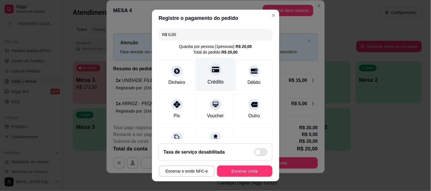
click at [212, 68] on icon at bounding box center [215, 69] width 7 height 7
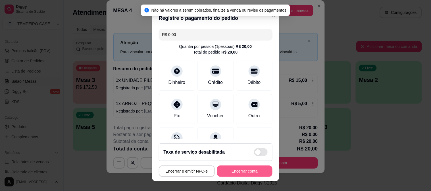
click at [242, 172] on button "Encerrar conta" at bounding box center [244, 171] width 55 height 11
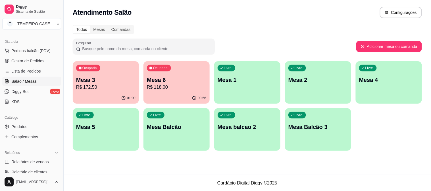
click at [99, 89] on p "R$ 172,50" at bounding box center [105, 87] width 59 height 7
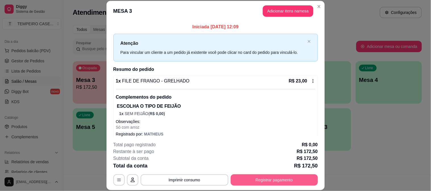
click at [266, 178] on button "Registrar pagamento" at bounding box center [274, 180] width 87 height 11
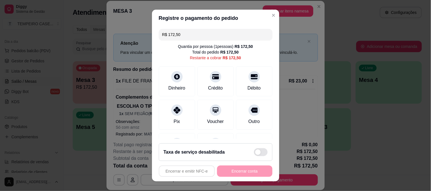
click at [209, 30] on input "R$ 172,50" at bounding box center [215, 34] width 107 height 11
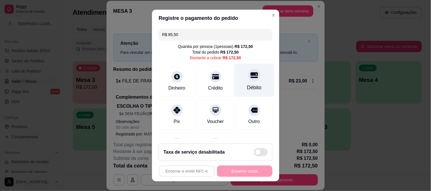
click at [248, 74] on div at bounding box center [254, 75] width 12 height 12
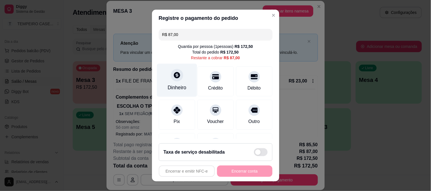
click at [179, 84] on div "Dinheiro" at bounding box center [177, 87] width 19 height 7
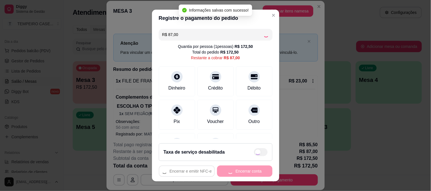
type input "R$ 0,00"
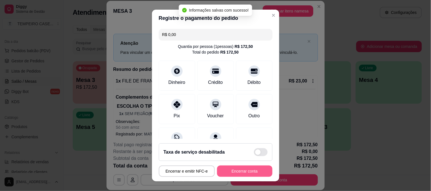
click at [239, 171] on button "Encerrar conta" at bounding box center [244, 171] width 55 height 11
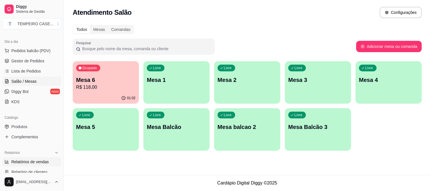
click at [24, 165] on link "Relatórios de vendas" at bounding box center [31, 162] width 59 height 9
select select "ALL"
select select "0"
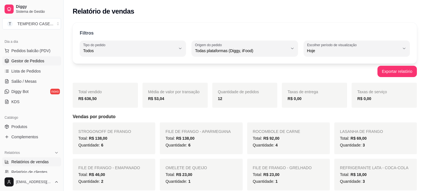
click at [23, 64] on link "Gestor de Pedidos" at bounding box center [31, 61] width 59 height 9
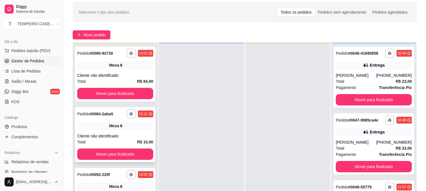
scroll to position [32, 0]
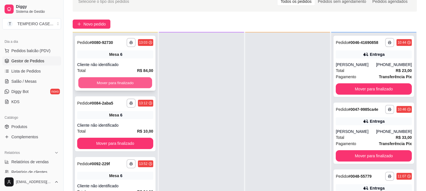
click at [110, 80] on button "Mover para finalizado" at bounding box center [115, 83] width 74 height 11
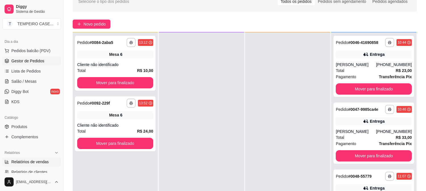
click at [35, 162] on span "Relatórios de vendas" at bounding box center [29, 162] width 37 height 6
select select "ALL"
select select "0"
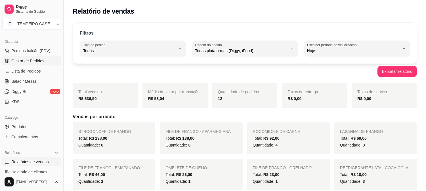
click at [30, 60] on span "Gestor de Pedidos" at bounding box center [27, 61] width 33 height 6
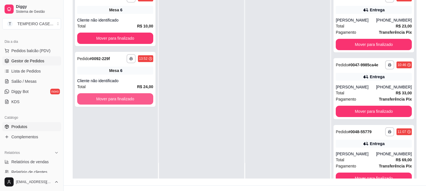
scroll to position [87, 0]
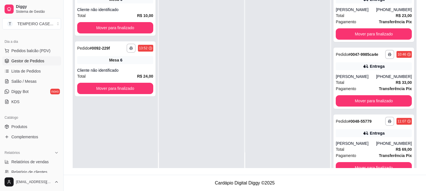
click at [22, 86] on ul "Pedidos balcão (PDV) Gestor de Pedidos Lista de Pedidos Salão / Mesas Diggy Bot…" at bounding box center [31, 76] width 59 height 60
click at [26, 82] on span "Salão / Mesas" at bounding box center [23, 82] width 25 height 6
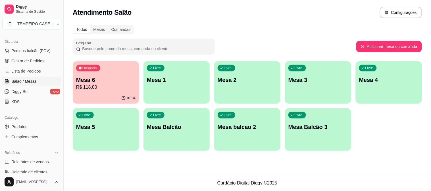
click at [109, 83] on p "Mesa 6" at bounding box center [105, 80] width 59 height 8
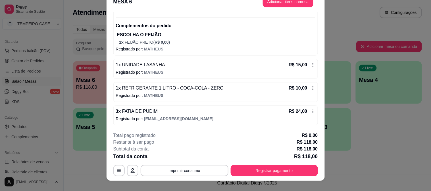
scroll to position [17, 0]
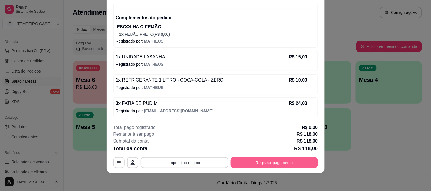
click at [272, 166] on button "Registrar pagamento" at bounding box center [274, 162] width 87 height 11
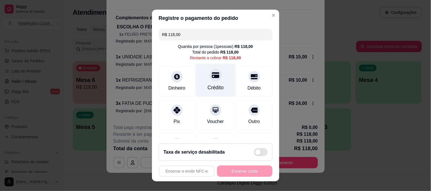
click at [204, 83] on div "Crédito" at bounding box center [215, 80] width 40 height 33
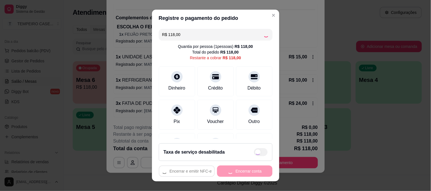
type input "R$ 0,00"
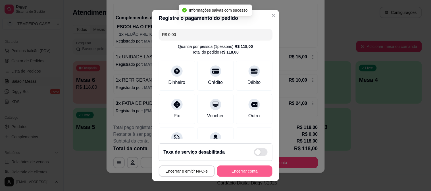
click at [242, 171] on button "Encerrar conta" at bounding box center [244, 171] width 55 height 11
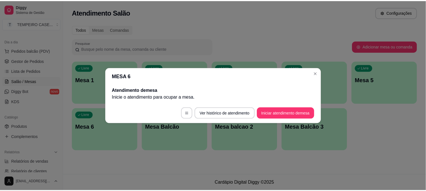
scroll to position [0, 0]
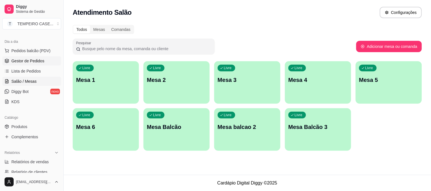
click at [29, 60] on span "Gestor de Pedidos" at bounding box center [27, 61] width 33 height 6
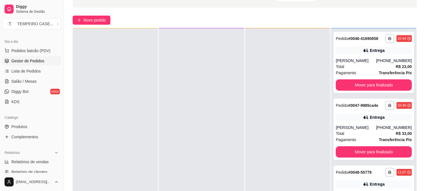
scroll to position [87, 0]
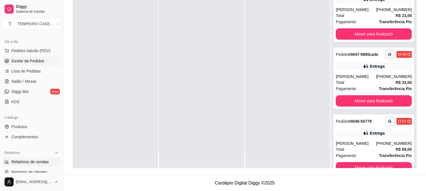
click at [27, 164] on span "Relatórios de vendas" at bounding box center [29, 162] width 37 height 6
select select "ALL"
select select "0"
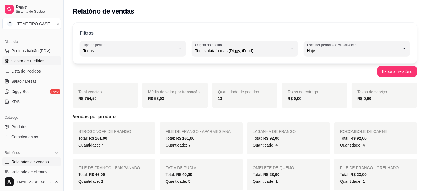
click at [27, 62] on span "Gestor de Pedidos" at bounding box center [27, 61] width 33 height 6
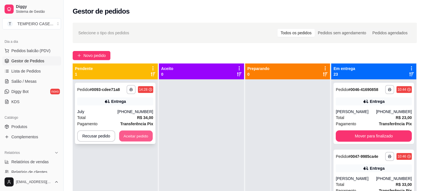
click at [140, 139] on button "Aceitar pedido" at bounding box center [136, 136] width 34 height 11
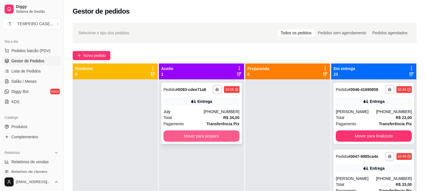
click at [214, 135] on button "Mover para preparo" at bounding box center [202, 136] width 76 height 11
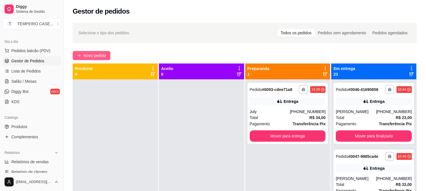
click at [84, 58] on span "Novo pedido" at bounding box center [94, 56] width 22 height 6
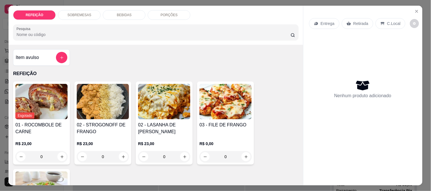
click at [170, 122] on h4 "02 - LASANHA DE [PERSON_NAME]" at bounding box center [164, 129] width 52 height 14
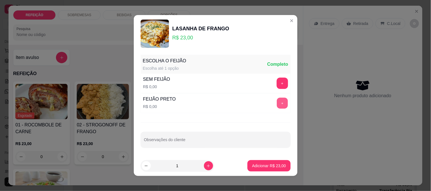
click at [277, 109] on button "+" at bounding box center [282, 103] width 11 height 11
click at [253, 165] on p "Adicionar R$ 23,00" at bounding box center [269, 166] width 34 height 6
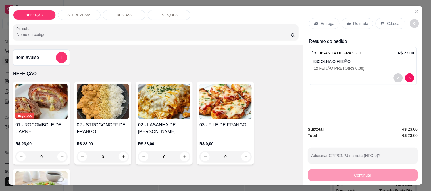
click at [355, 24] on p "Retirada" at bounding box center [360, 24] width 15 height 6
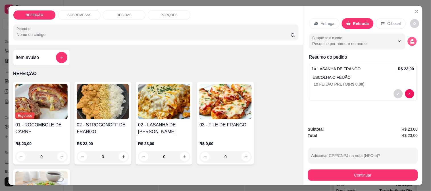
click at [411, 42] on icon "decrease-product-quantity" at bounding box center [412, 43] width 4 height 2
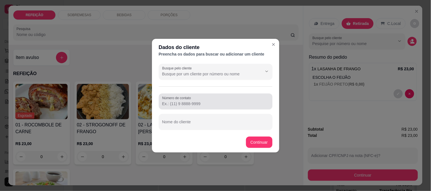
click at [191, 100] on label "Número de contato" at bounding box center [177, 98] width 31 height 5
click at [191, 101] on input "Número de contato" at bounding box center [215, 104] width 107 height 6
paste input "[PHONE_NUMBER]"
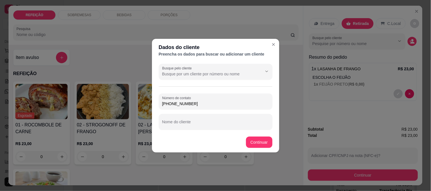
type input "[PHONE_NUMBER]"
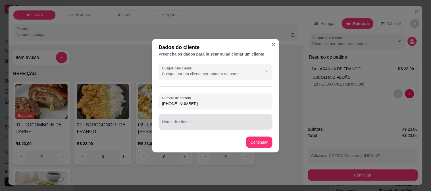
click at [180, 118] on div at bounding box center [215, 121] width 107 height 11
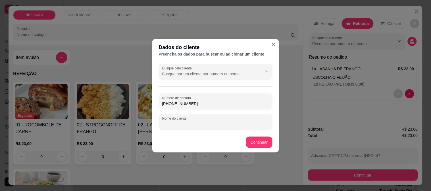
paste input "Jô"
type input "Jô"
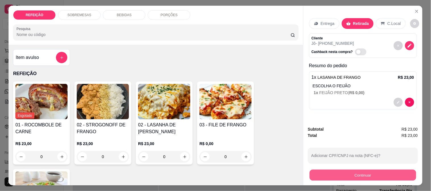
click at [359, 175] on button "Continuar" at bounding box center [362, 175] width 106 height 11
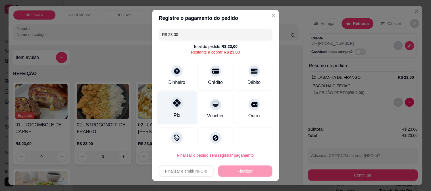
click at [174, 112] on div "Pix" at bounding box center [176, 115] width 7 height 7
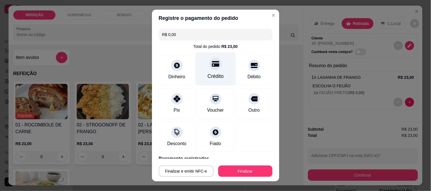
click at [210, 76] on div "Crédito" at bounding box center [215, 76] width 16 height 7
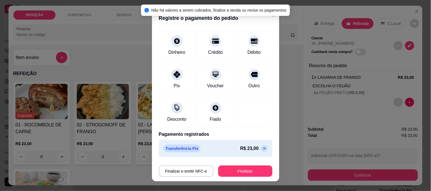
click at [262, 151] on icon at bounding box center [264, 149] width 5 height 5
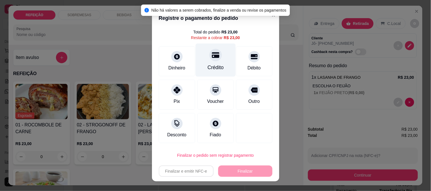
click at [213, 58] on div at bounding box center [215, 55] width 12 height 12
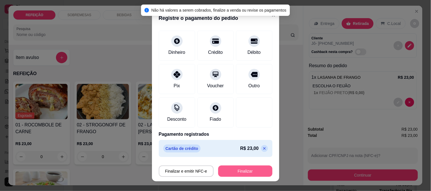
click at [235, 173] on button "Finalizar" at bounding box center [245, 171] width 54 height 11
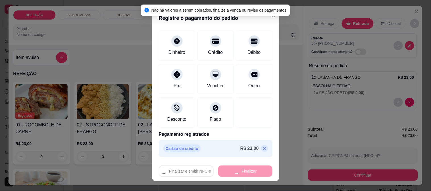
type input "-R$ 23,00"
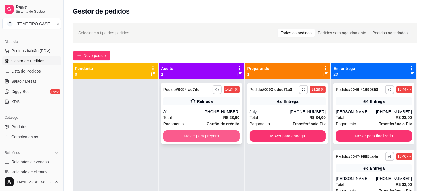
click at [218, 138] on button "Mover para preparo" at bounding box center [202, 136] width 76 height 11
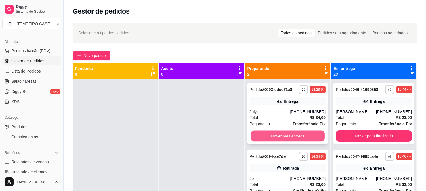
click at [293, 134] on button "Mover para entrega" at bounding box center [288, 136] width 74 height 11
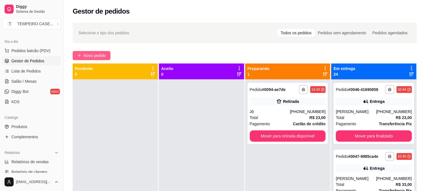
click at [85, 56] on span "Novo pedido" at bounding box center [94, 56] width 22 height 6
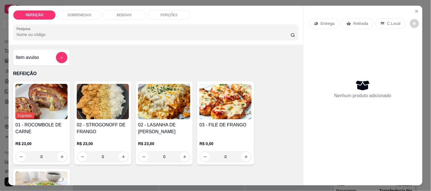
click at [197, 103] on div "03 - FILE DE FRANGO R$ 0,00 0" at bounding box center [225, 123] width 57 height 83
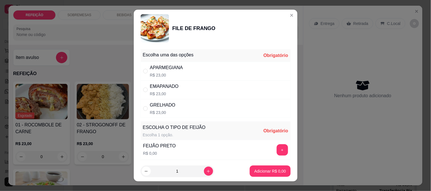
click at [191, 66] on div "APARMEGIANA R$ 23,00" at bounding box center [216, 71] width 150 height 19
radio input "true"
click at [206, 171] on icon "increase-product-quantity" at bounding box center [208, 172] width 4 height 4
type input "2"
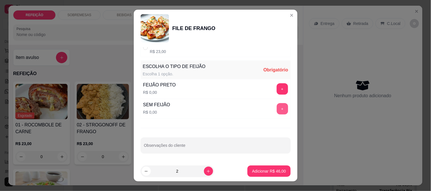
click at [277, 113] on button "+" at bounding box center [282, 108] width 11 height 11
click at [249, 112] on div "- 1 +" at bounding box center [269, 108] width 41 height 11
click at [251, 112] on button "-" at bounding box center [256, 108] width 11 height 11
click at [274, 132] on div "Escolha uma das opções Completo APARMEGIANA R$ 23,00 EMAPANADO R$ 23,00 GRELHAD…" at bounding box center [216, 104] width 164 height 114
click at [277, 91] on button "+" at bounding box center [282, 88] width 11 height 11
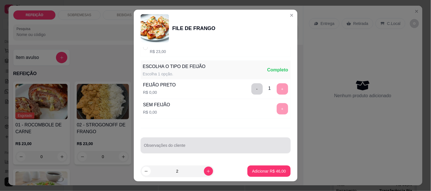
click at [196, 147] on input "Observações do cliente" at bounding box center [215, 148] width 143 height 6
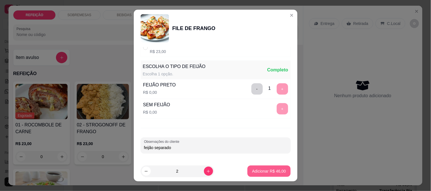
type input "feijão separado"
click at [260, 171] on p "Adicionar R$ 46,00" at bounding box center [269, 172] width 34 height 6
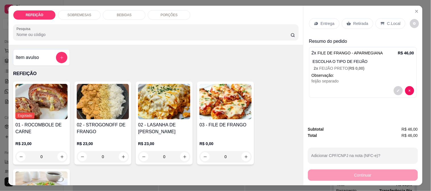
click at [80, 10] on div "SOBREMESAS" at bounding box center [79, 15] width 43 height 10
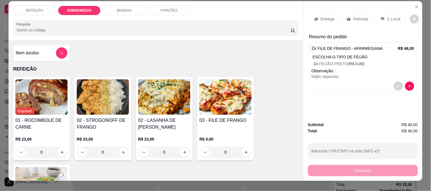
scroll to position [0, 0]
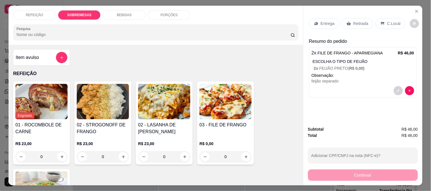
click at [32, 54] on h4 "Item avulso" at bounding box center [27, 57] width 23 height 7
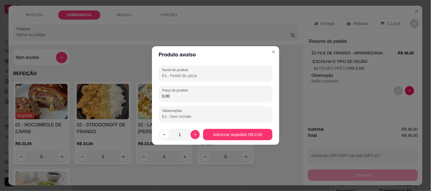
click at [178, 75] on input "Nome do produto" at bounding box center [215, 76] width 107 height 6
type input "e"
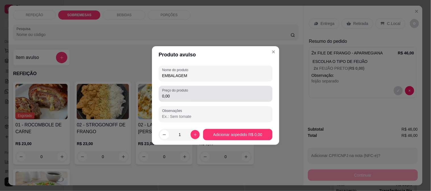
type input "EMBALAGEM"
click at [186, 98] on input "0,01" at bounding box center [215, 96] width 107 height 6
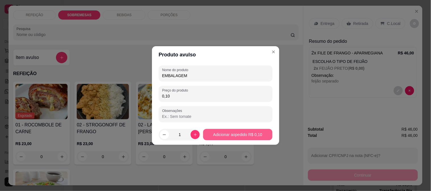
type input "1,00"
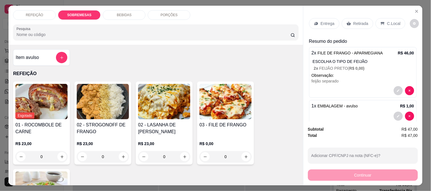
click at [350, 18] on div "Retirada" at bounding box center [358, 23] width 32 height 11
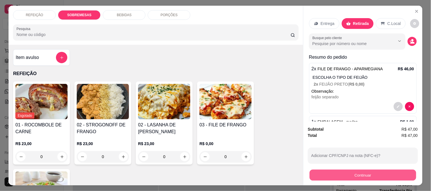
click at [340, 173] on button "Continuar" at bounding box center [362, 175] width 106 height 11
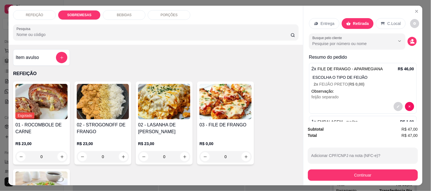
click at [248, 67] on div at bounding box center [254, 69] width 12 height 12
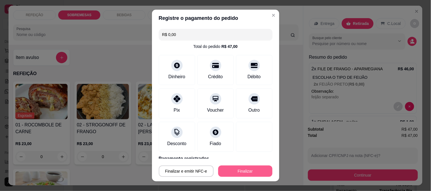
click at [234, 171] on button "Finalizar" at bounding box center [245, 171] width 54 height 11
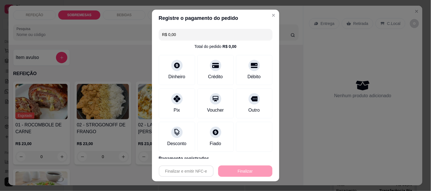
type input "-R$ 47,00"
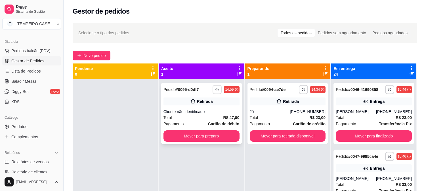
click at [214, 89] on button "button" at bounding box center [217, 89] width 9 height 9
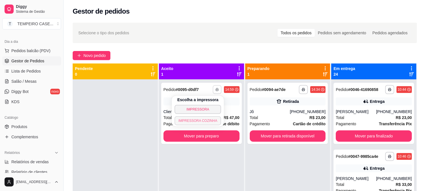
click at [202, 121] on button "IMPRESSORA COZINHA" at bounding box center [198, 120] width 47 height 9
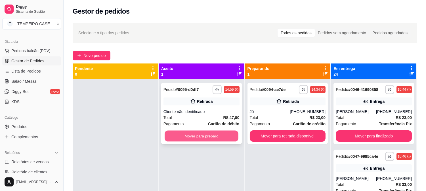
click at [214, 140] on button "Mover para preparo" at bounding box center [202, 136] width 74 height 11
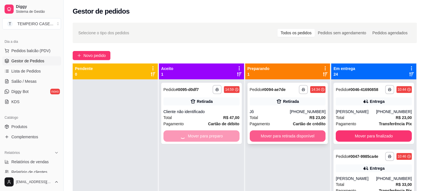
click at [277, 135] on button "Mover para retirada disponível" at bounding box center [288, 136] width 76 height 11
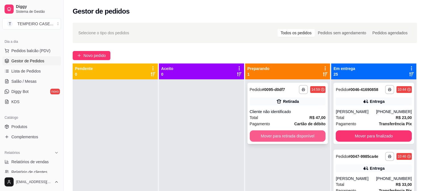
click at [277, 138] on button "Mover para retirada disponível" at bounding box center [288, 136] width 76 height 11
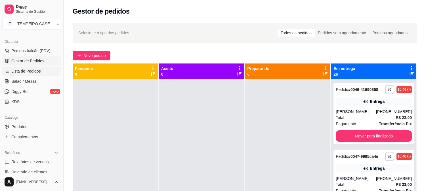
click at [26, 74] on span "Lista de Pedidos" at bounding box center [26, 71] width 30 height 6
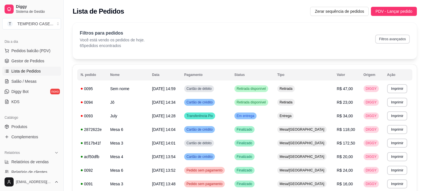
click at [398, 39] on button "Filtros avançados" at bounding box center [392, 39] width 35 height 9
select select "0"
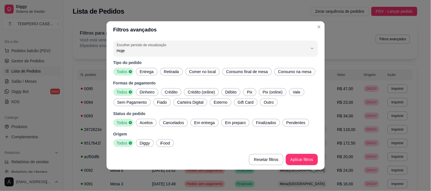
click at [149, 68] on div "Entrega" at bounding box center [147, 72] width 22 height 8
click at [146, 125] on span "Aceitos" at bounding box center [146, 123] width 18 height 6
click at [198, 124] on span "Em entrega" at bounding box center [204, 123] width 25 height 6
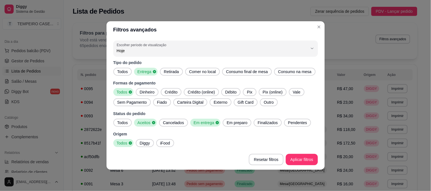
click at [230, 124] on span "Em preparo" at bounding box center [236, 123] width 25 height 6
click at [267, 124] on span "Finalizados" at bounding box center [269, 123] width 25 height 6
click at [295, 124] on span "Pendentes" at bounding box center [301, 123] width 24 height 6
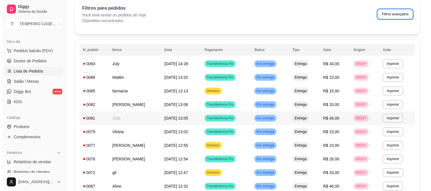
scroll to position [15, 0]
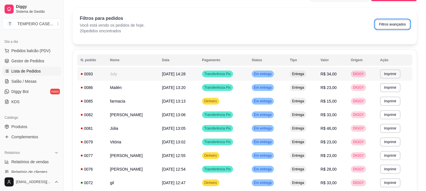
click at [114, 70] on td "July" at bounding box center [133, 74] width 52 height 14
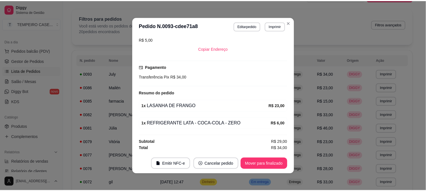
scroll to position [124, 0]
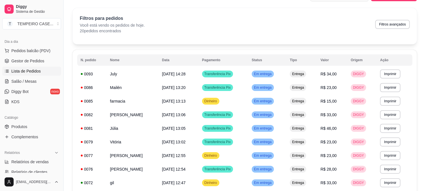
drag, startPoint x: 122, startPoint y: 32, endPoint x: 249, endPoint y: 1, distance: 130.6
